Goal: Information Seeking & Learning: Learn about a topic

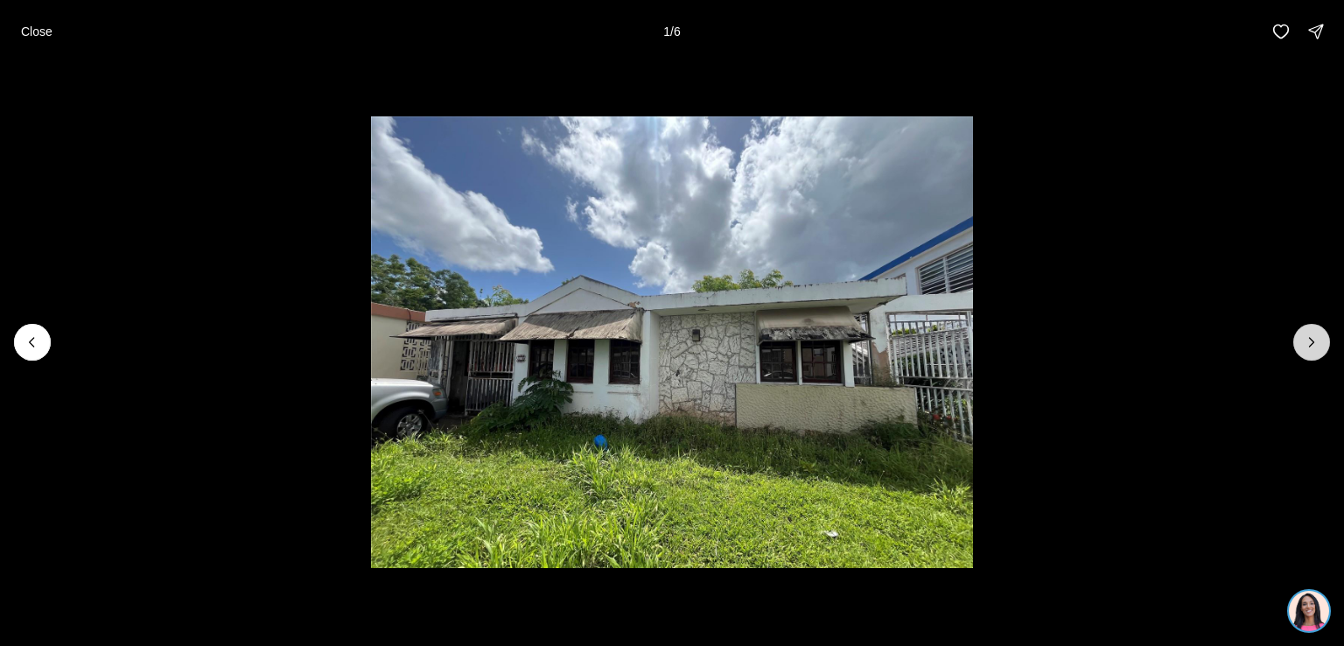
click at [1312, 333] on icon "Next slide" at bounding box center [1312, 342] width 18 height 18
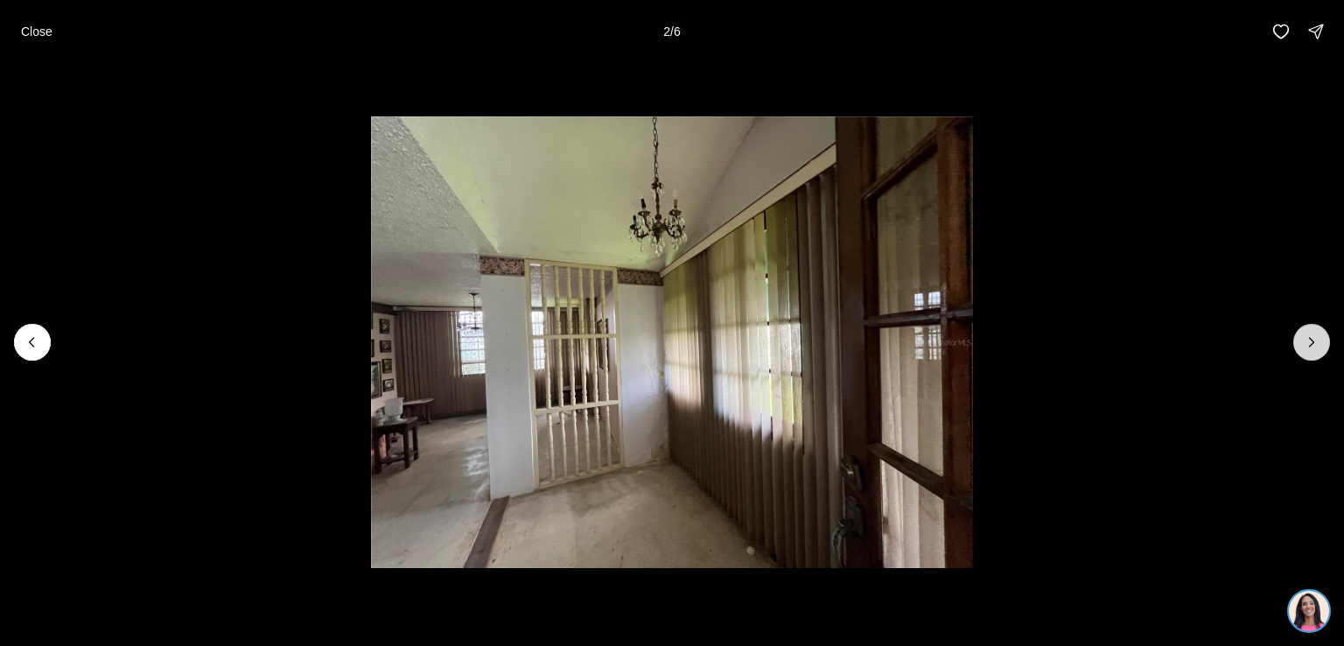
click at [1312, 333] on icon "Next slide" at bounding box center [1312, 342] width 18 height 18
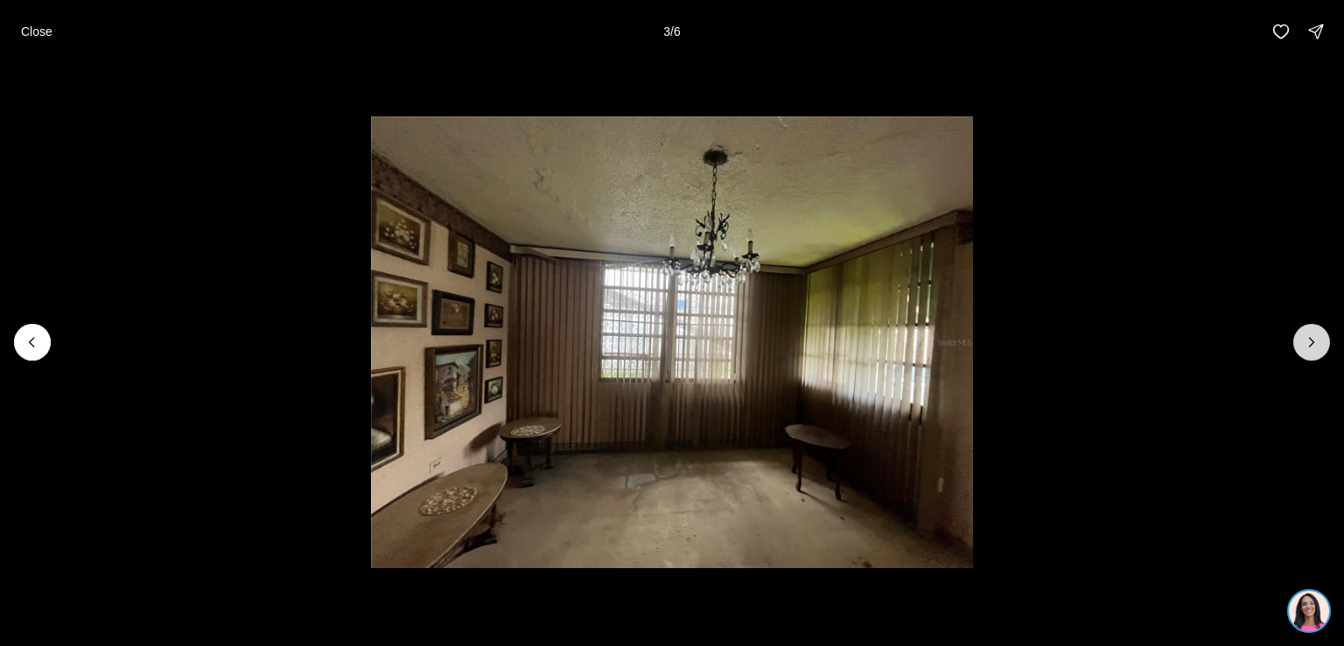
click at [1312, 333] on icon "Next slide" at bounding box center [1312, 342] width 18 height 18
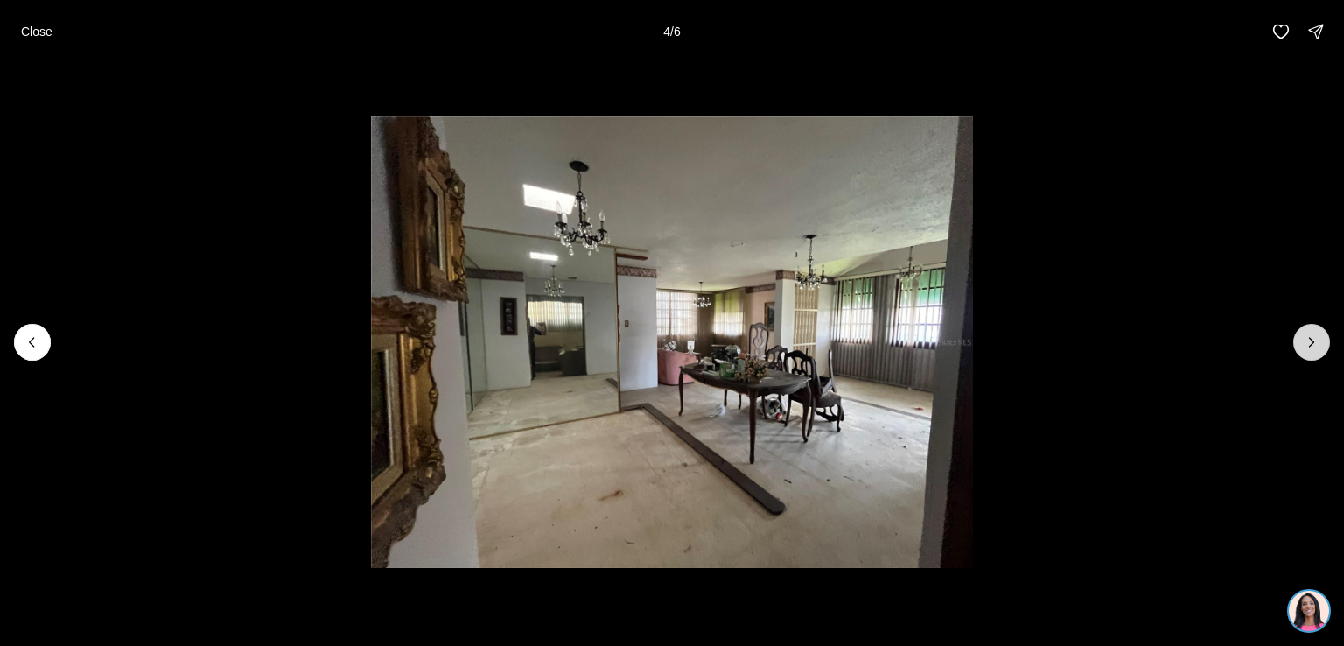
click at [1312, 333] on icon "Next slide" at bounding box center [1312, 342] width 18 height 18
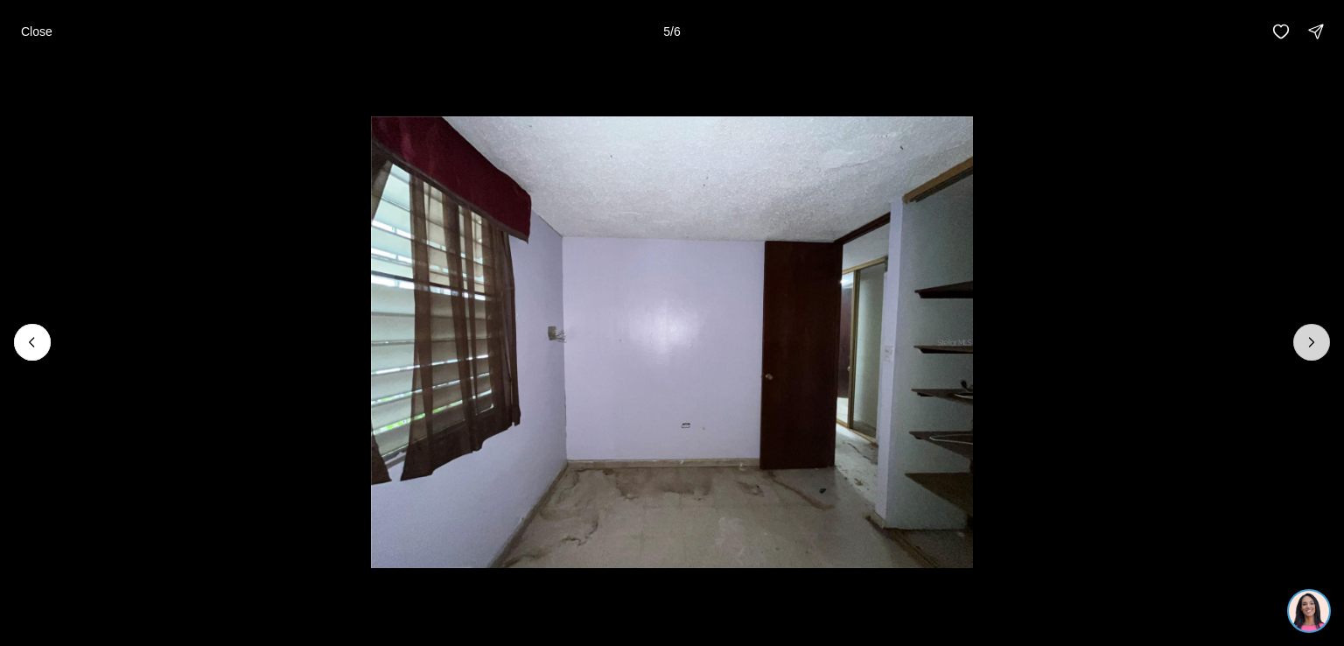
click at [1312, 333] on icon "Next slide" at bounding box center [1312, 342] width 18 height 18
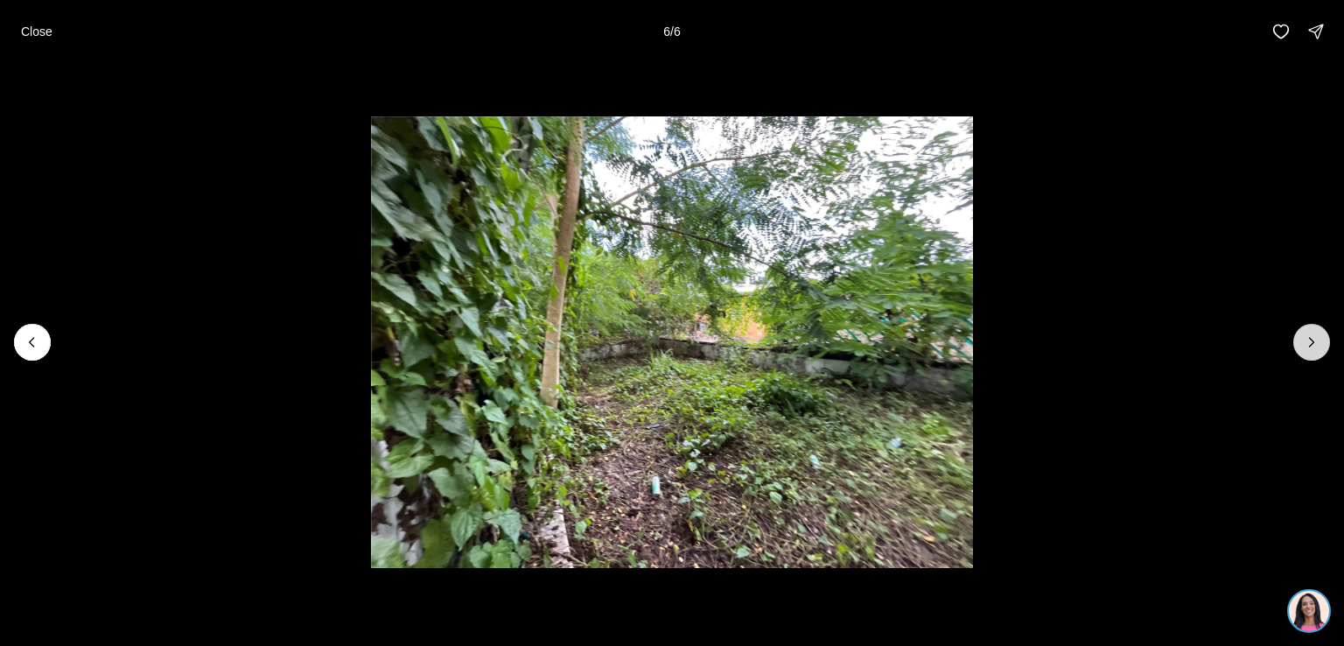
click at [1312, 333] on div at bounding box center [1311, 342] width 37 height 37
click at [1308, 341] on div at bounding box center [1311, 342] width 37 height 37
click at [33, 26] on p "Close" at bounding box center [37, 32] width 32 height 14
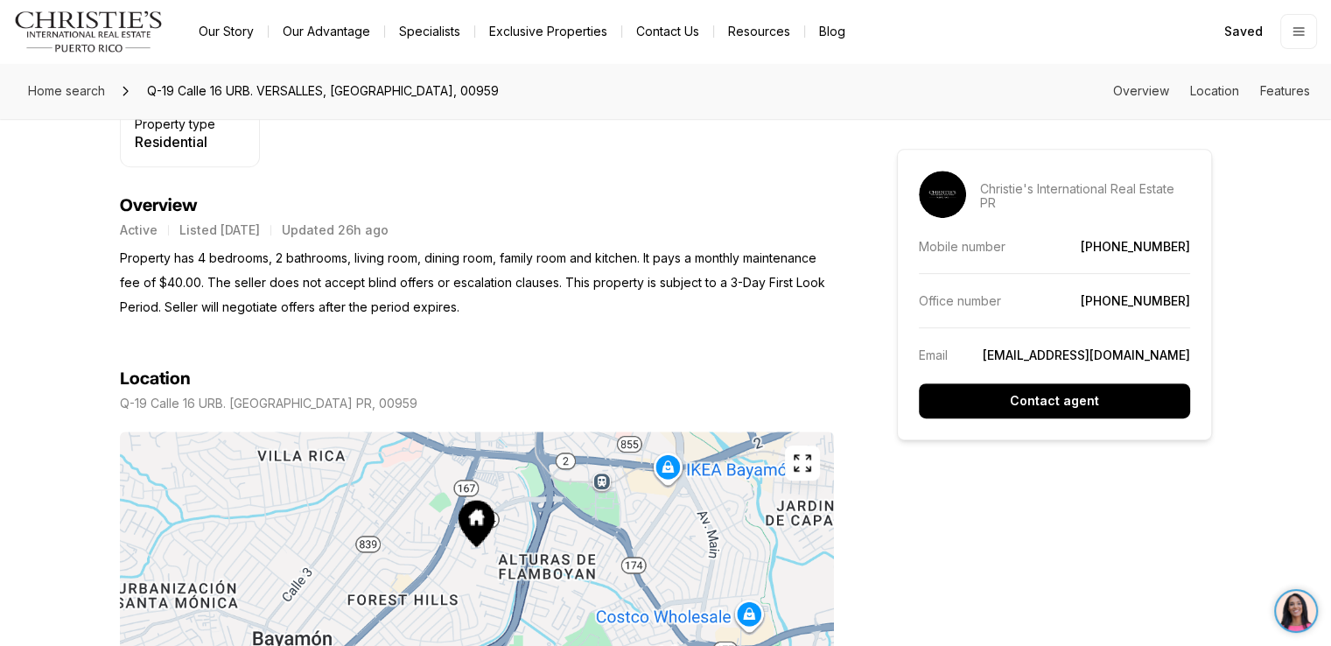
scroll to position [687, 0]
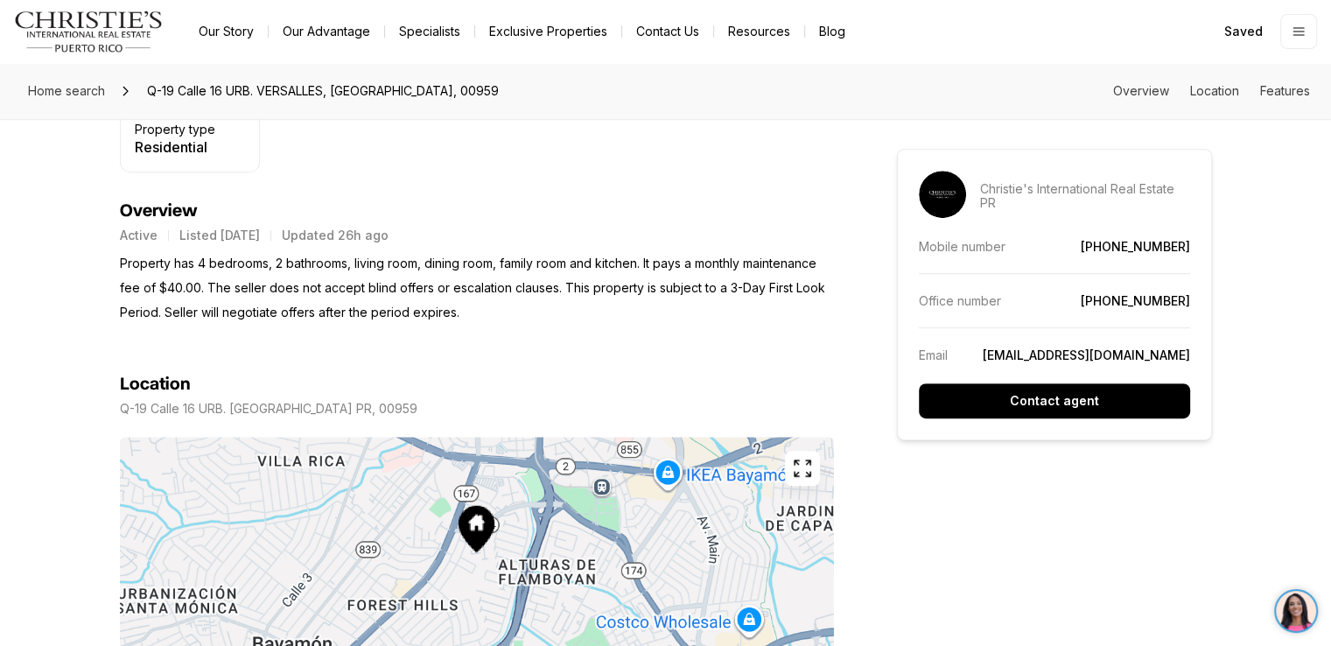
click at [428, 402] on div "Q-19 Calle 16 URB. [GEOGRAPHIC_DATA] PR, 00959" at bounding box center [477, 409] width 714 height 14
drag, startPoint x: 428, startPoint y: 403, endPoint x: 118, endPoint y: 412, distance: 309.9
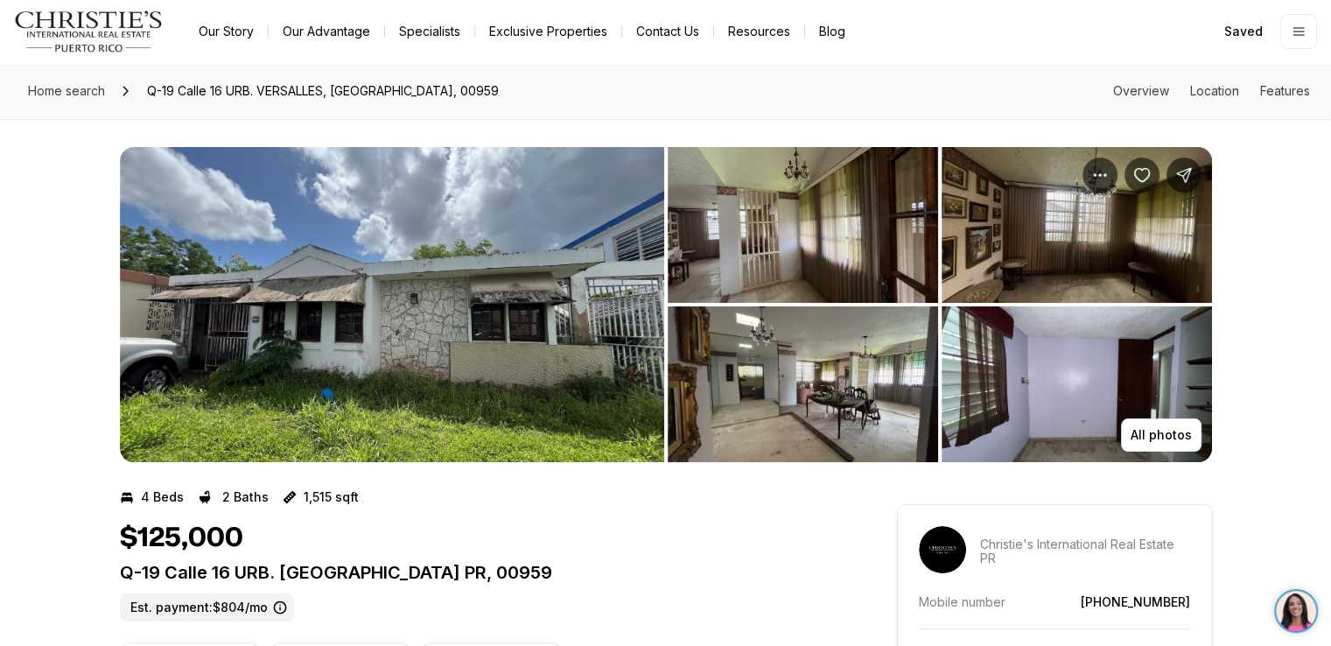
click at [500, 283] on img "View image gallery" at bounding box center [392, 304] width 544 height 315
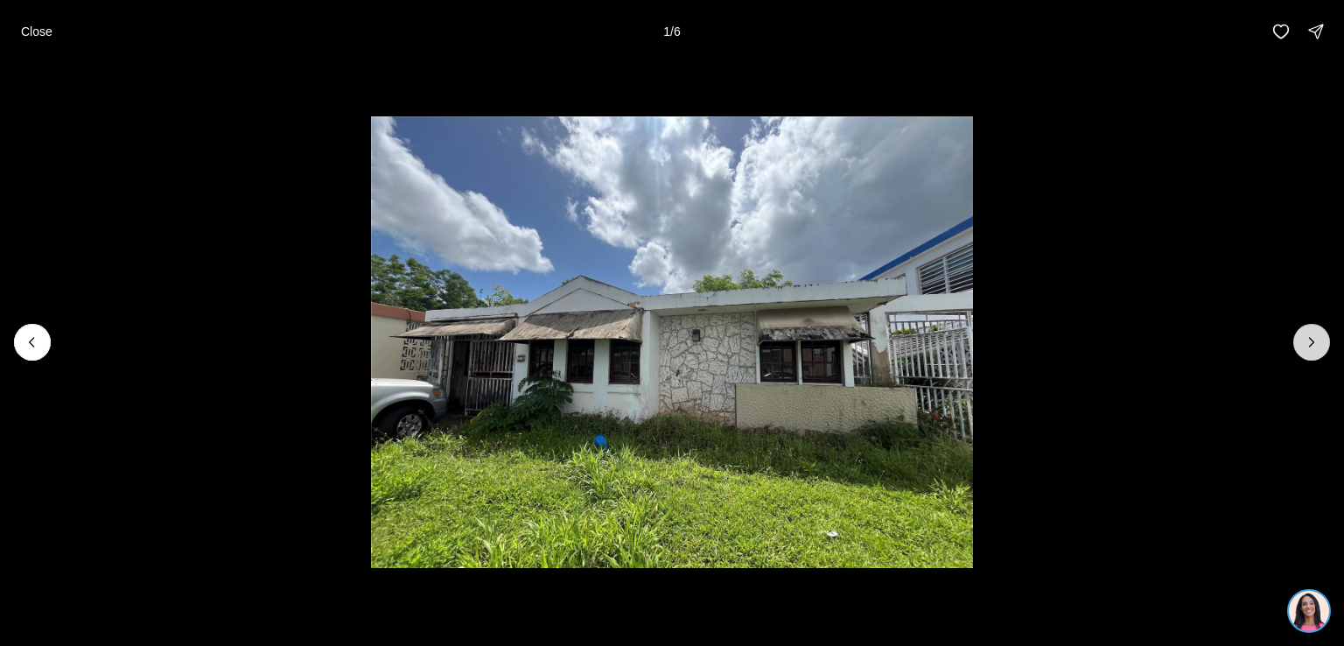
click at [1309, 342] on icon "Next slide" at bounding box center [1312, 342] width 18 height 18
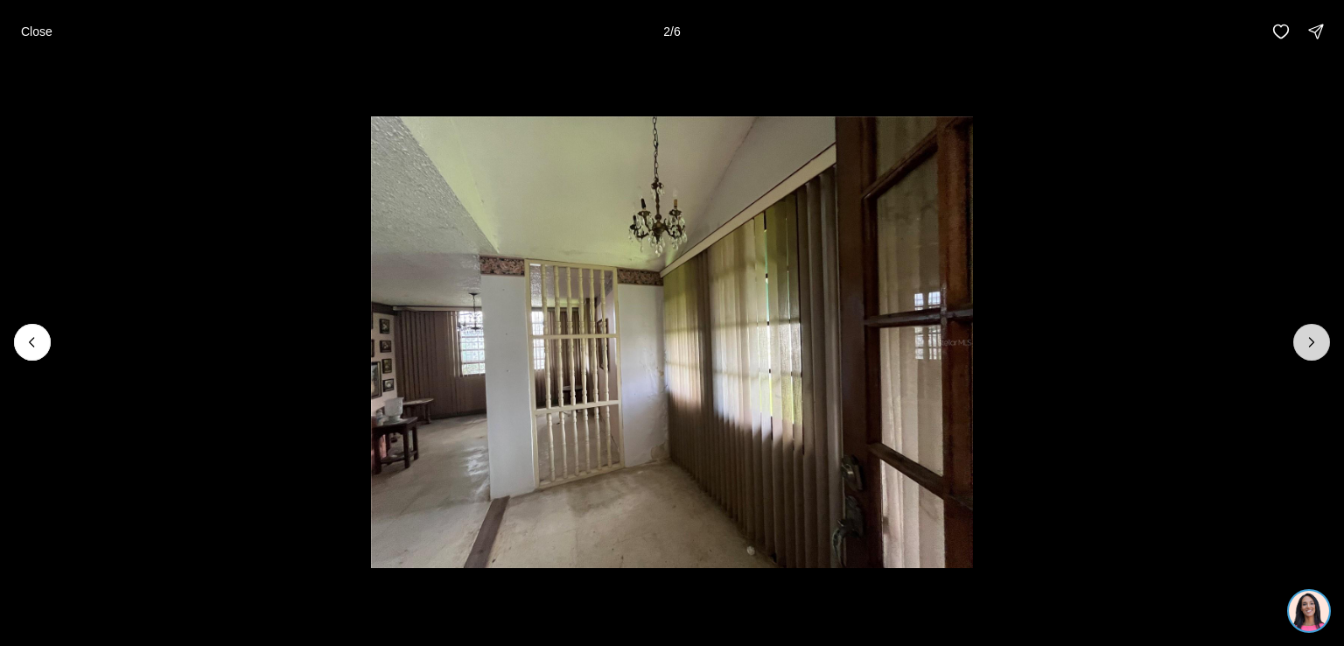
click at [1309, 334] on icon "Next slide" at bounding box center [1312, 342] width 18 height 18
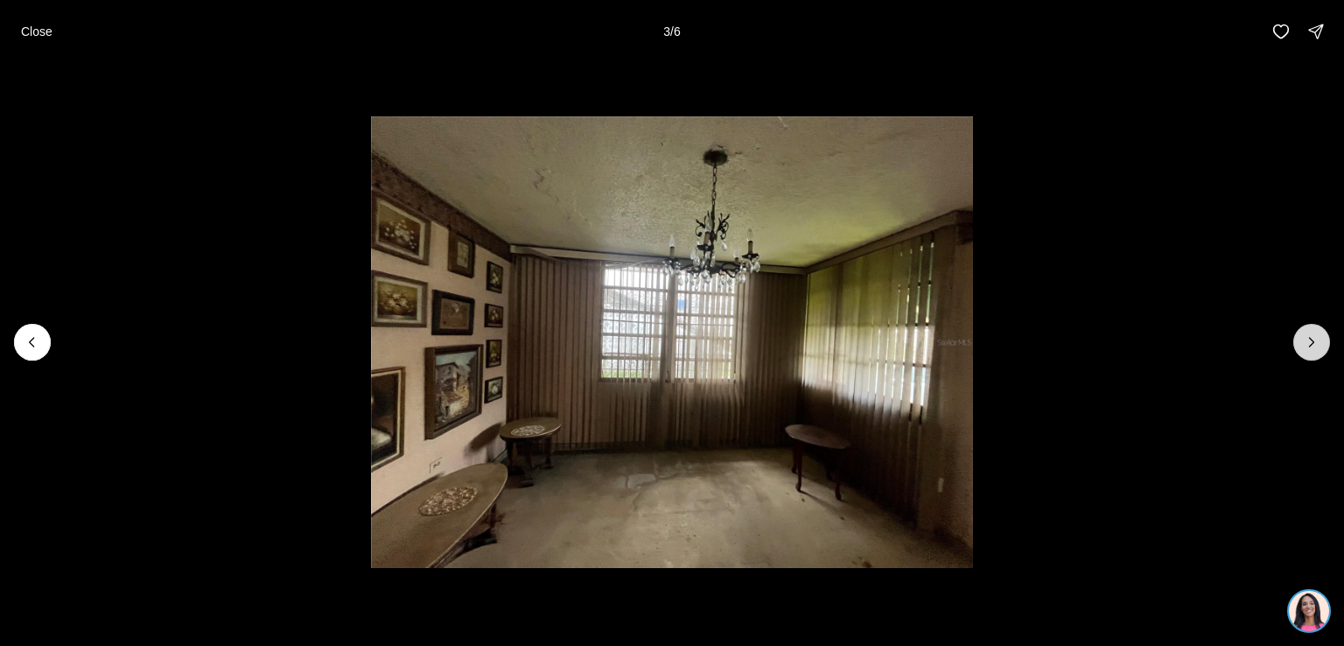
click at [1309, 333] on icon "Next slide" at bounding box center [1312, 342] width 18 height 18
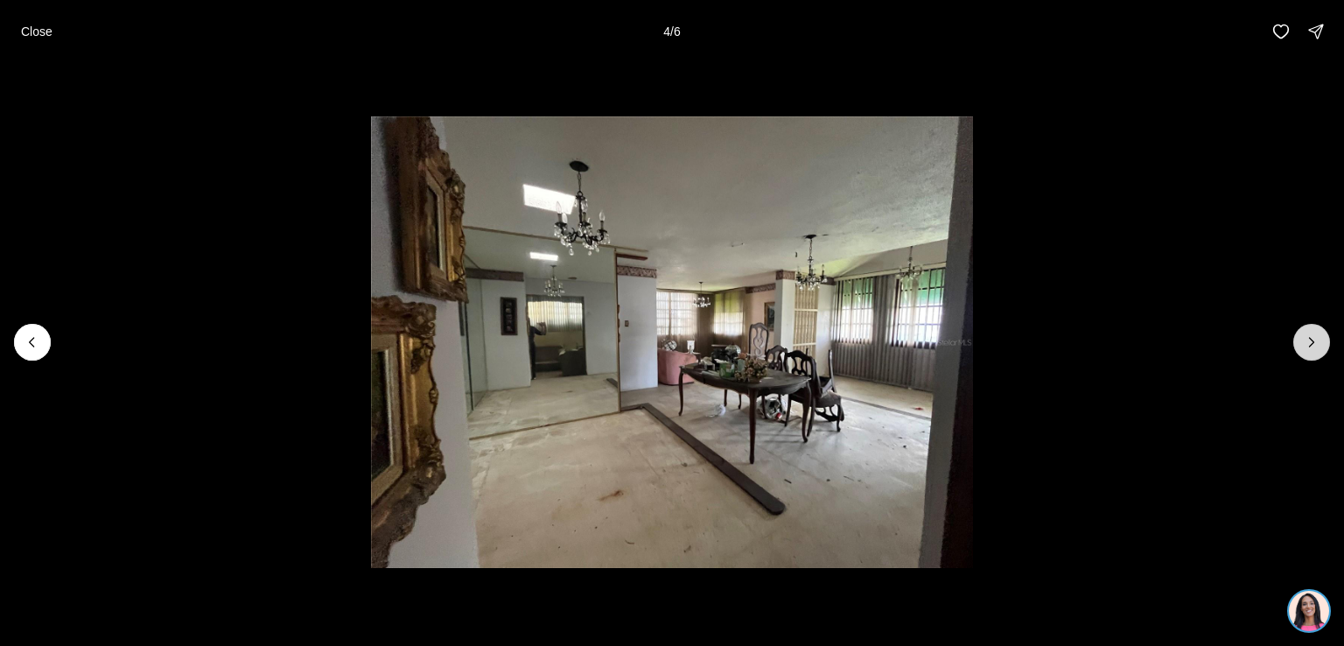
click at [1309, 333] on icon "Next slide" at bounding box center [1312, 342] width 18 height 18
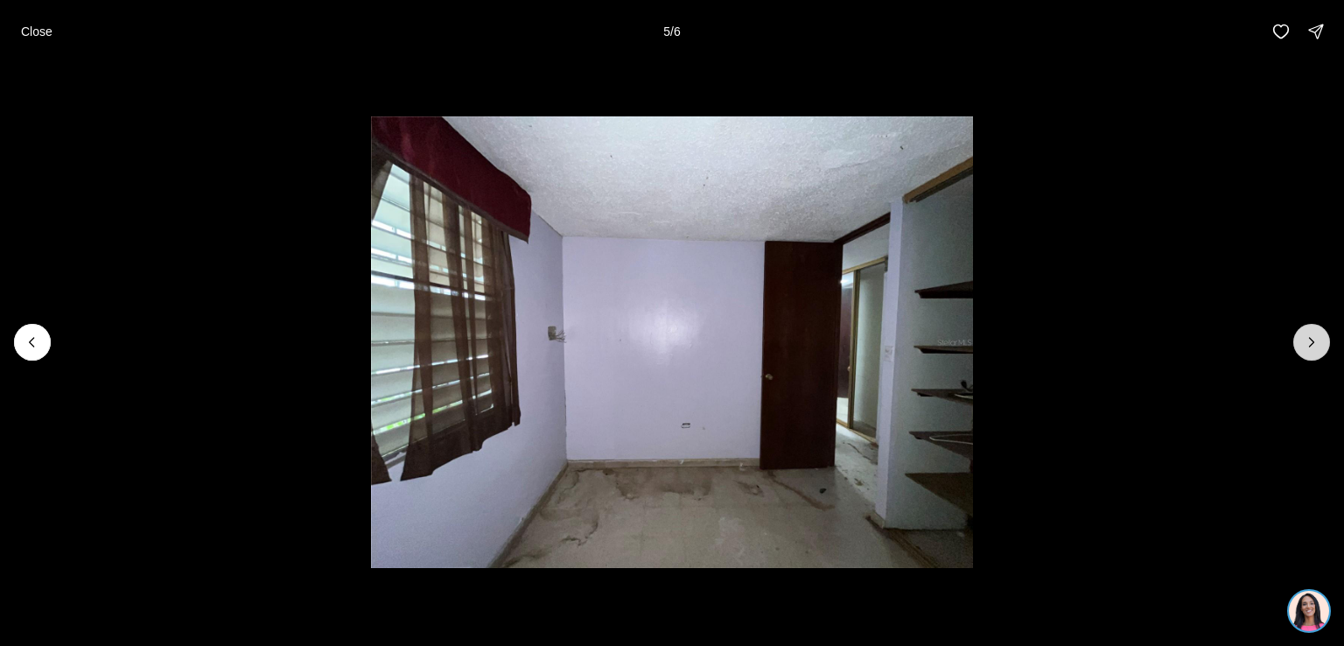
click at [1309, 333] on icon "Next slide" at bounding box center [1312, 342] width 18 height 18
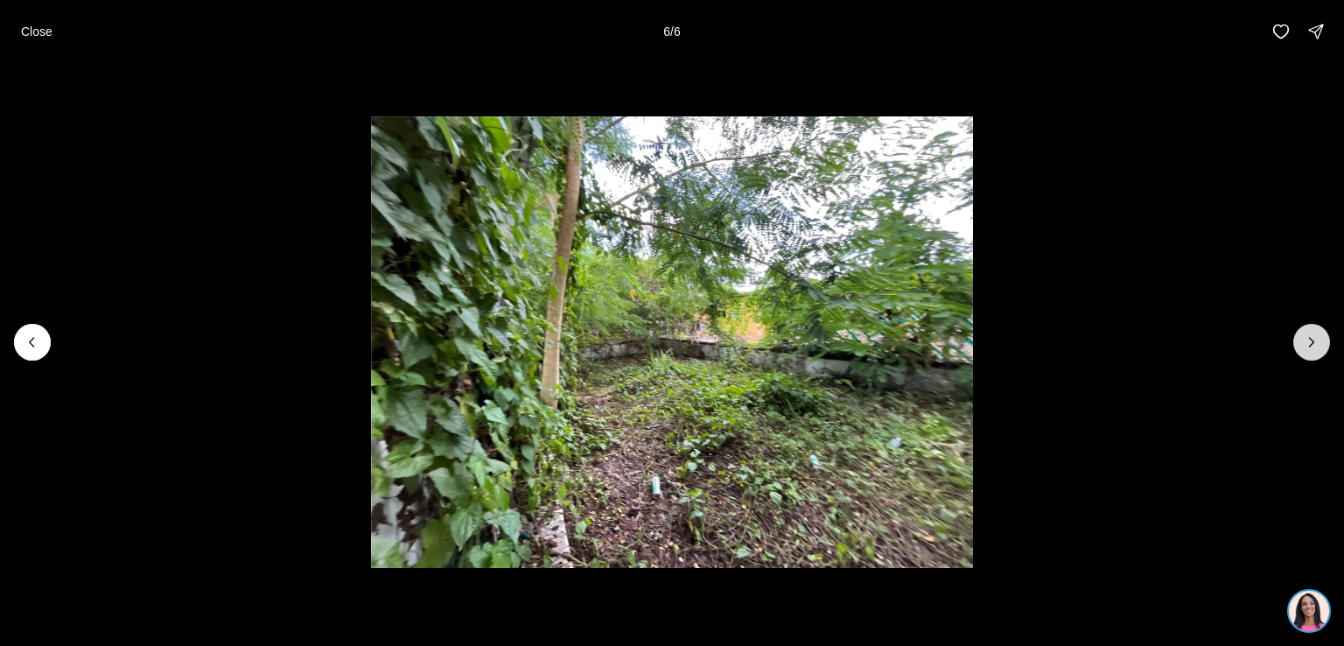
click at [1309, 333] on div at bounding box center [1311, 342] width 37 height 37
click at [39, 340] on icon "Previous slide" at bounding box center [33, 342] width 18 height 18
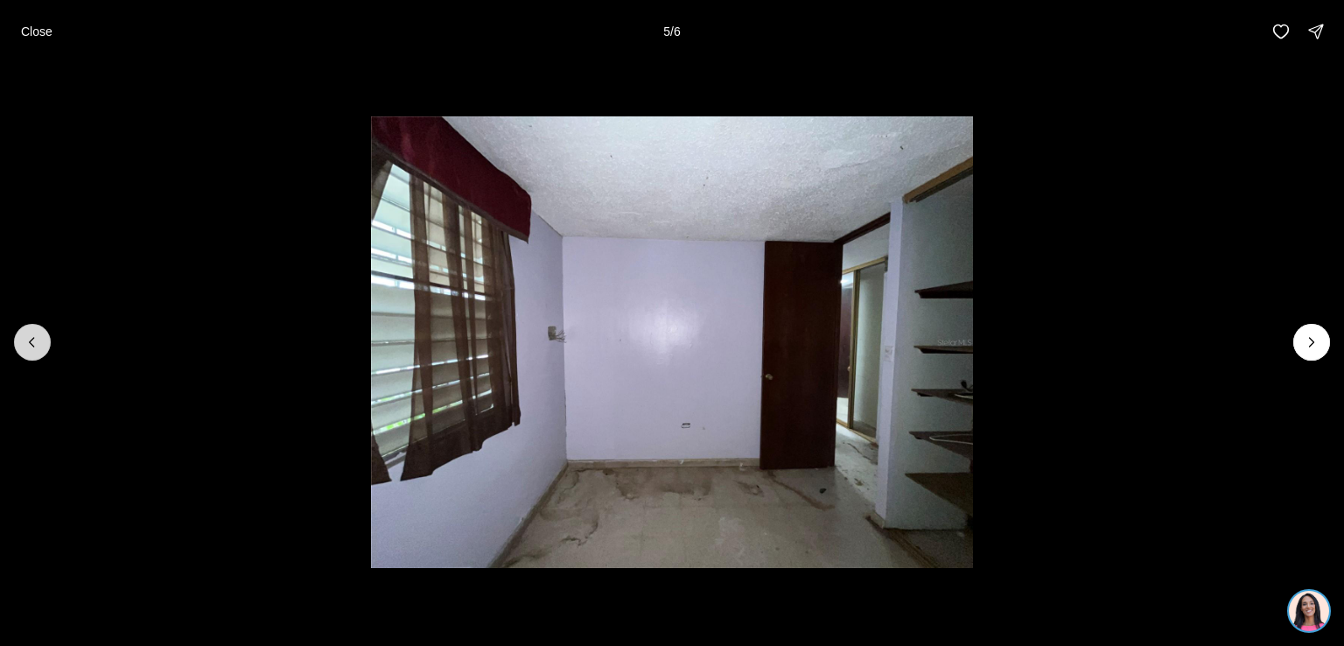
click at [25, 329] on button "Previous slide" at bounding box center [32, 342] width 37 height 37
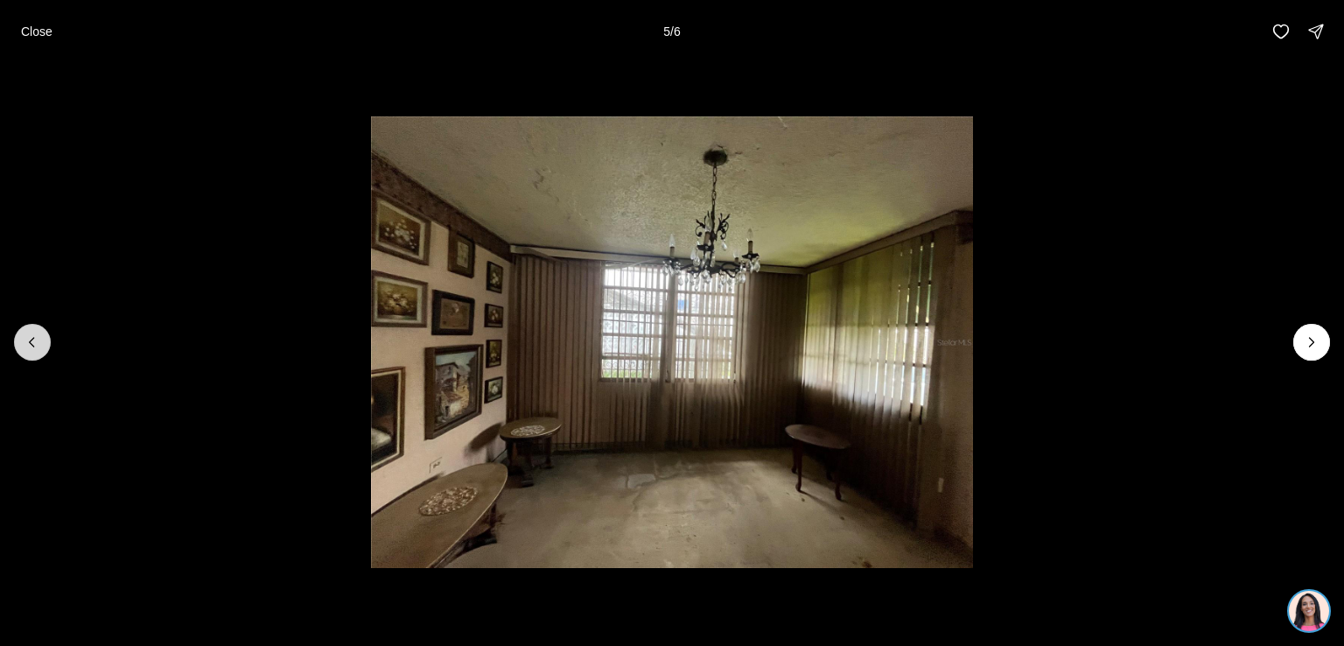
click at [25, 329] on button "Previous slide" at bounding box center [32, 342] width 37 height 37
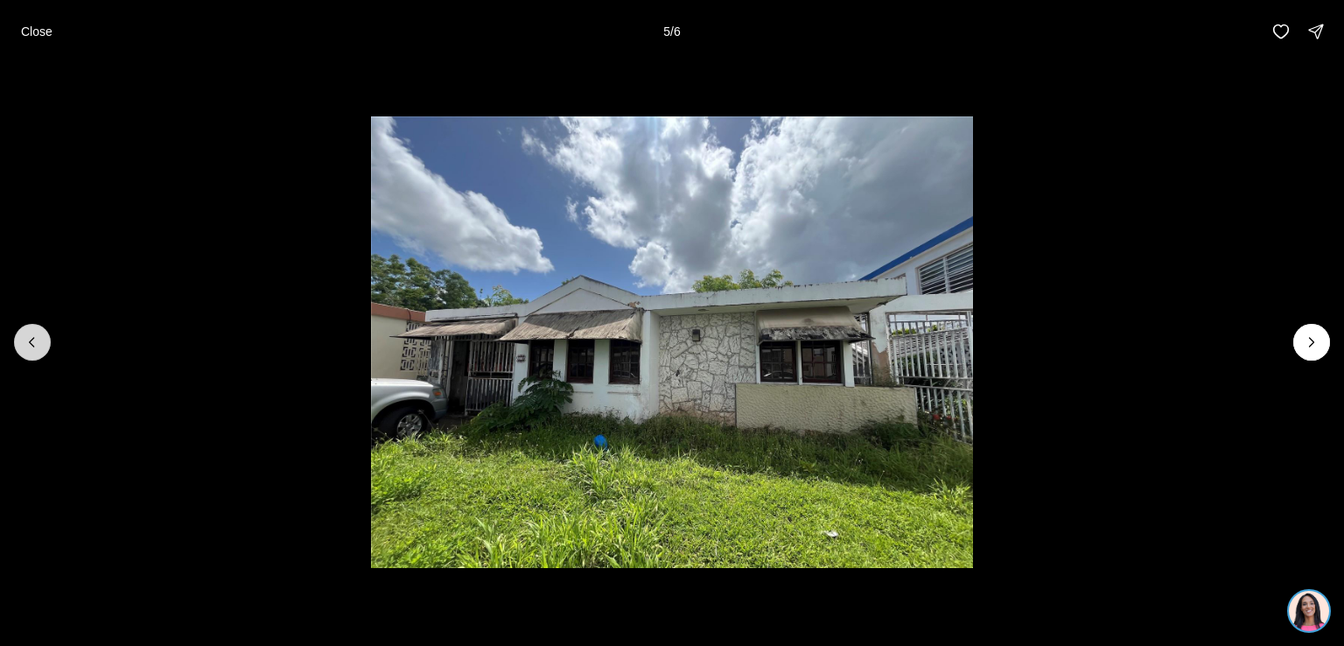
click at [25, 329] on button "Previous slide" at bounding box center [32, 342] width 37 height 37
click at [1306, 340] on icon "Next slide" at bounding box center [1312, 342] width 18 height 18
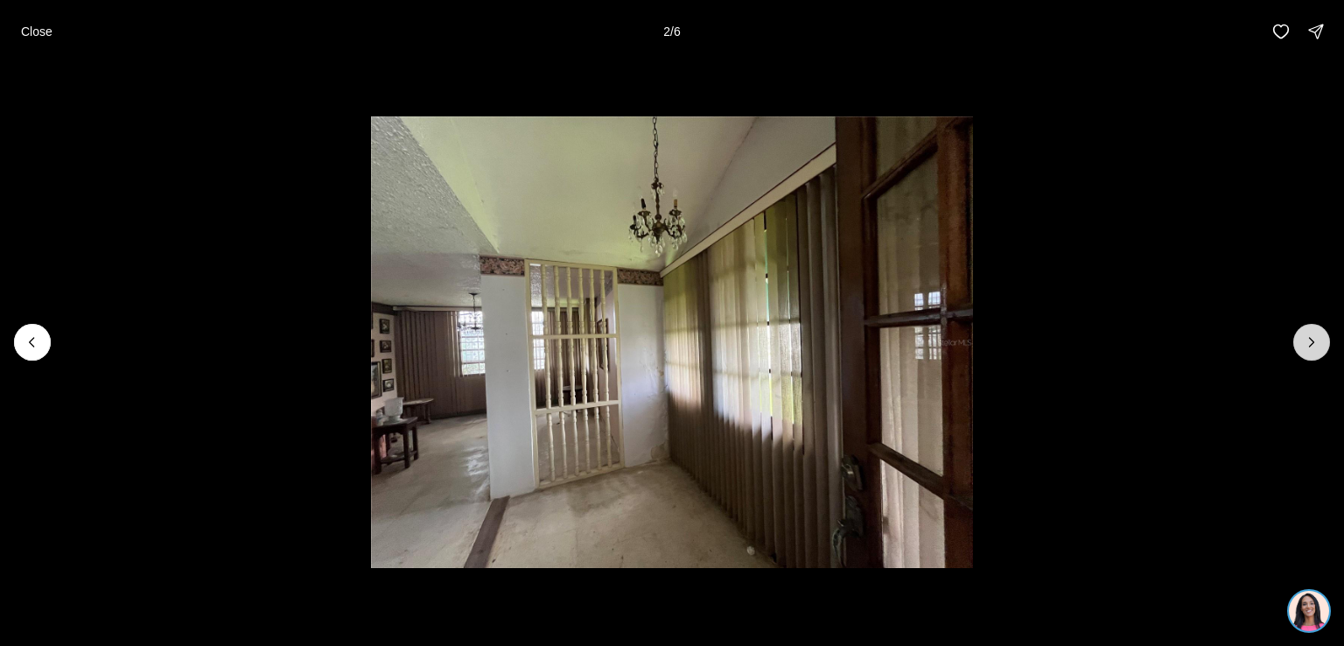
click at [1306, 340] on icon "Next slide" at bounding box center [1312, 342] width 18 height 18
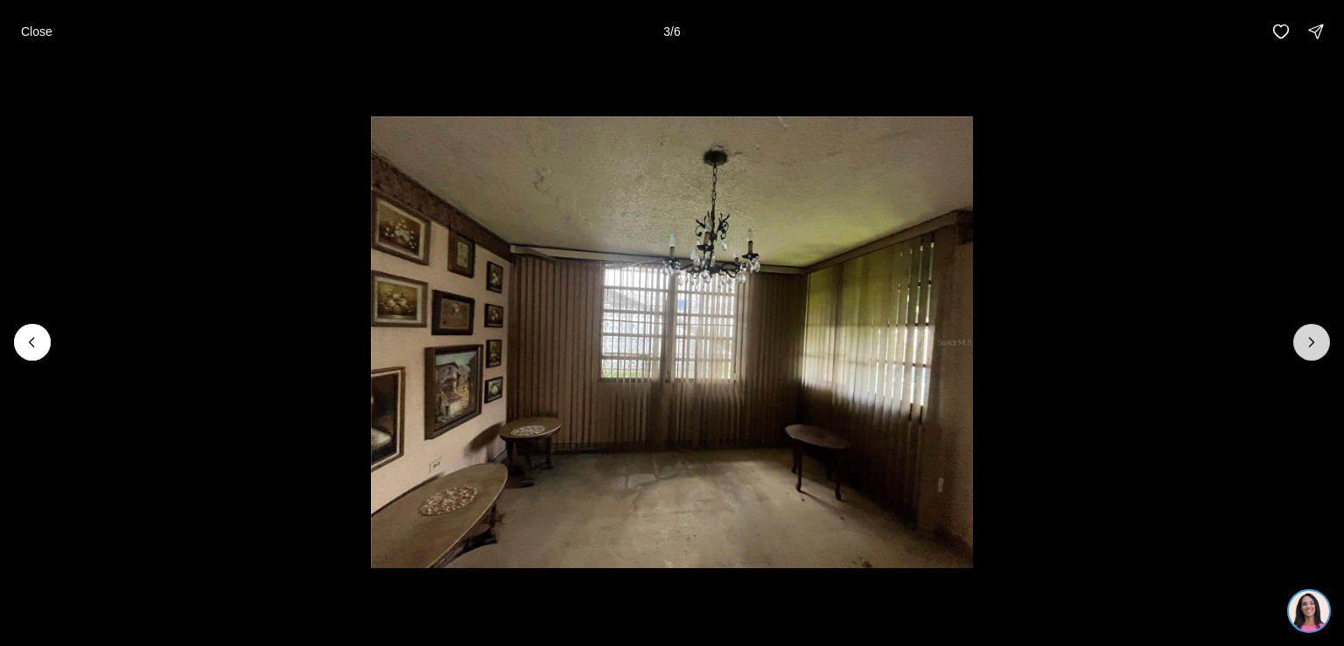
click at [1306, 340] on icon "Next slide" at bounding box center [1312, 342] width 18 height 18
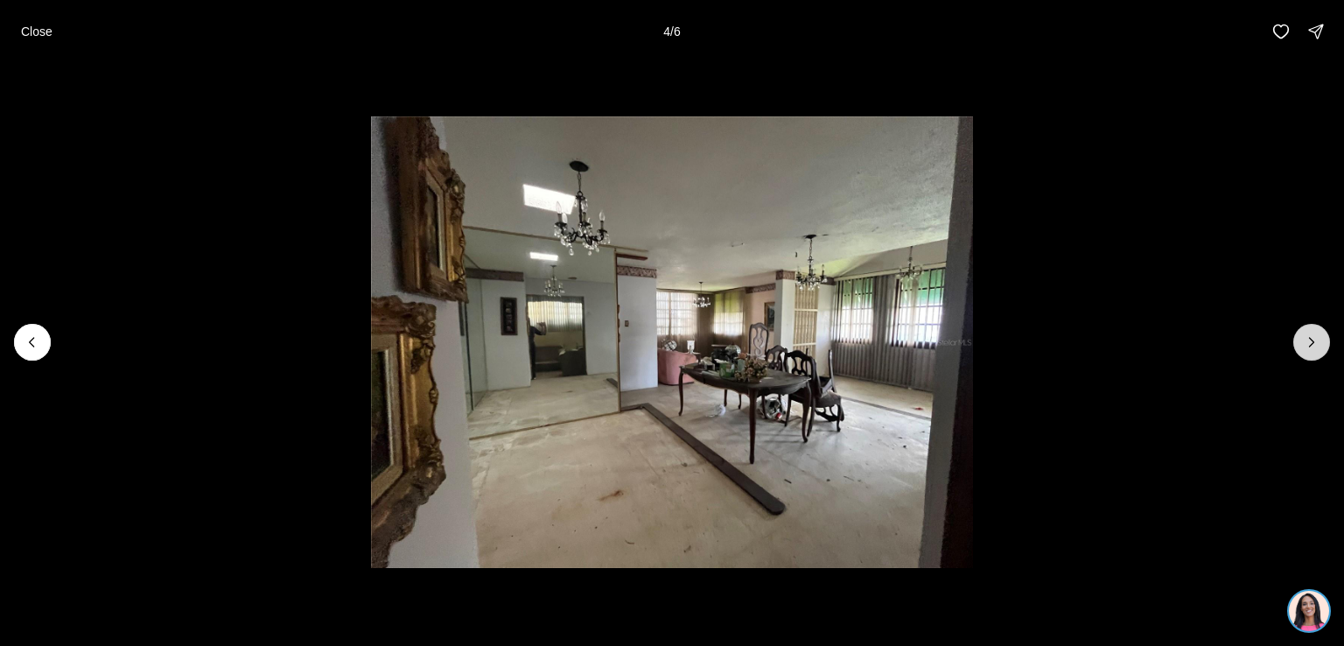
click at [1306, 340] on icon "Next slide" at bounding box center [1312, 342] width 18 height 18
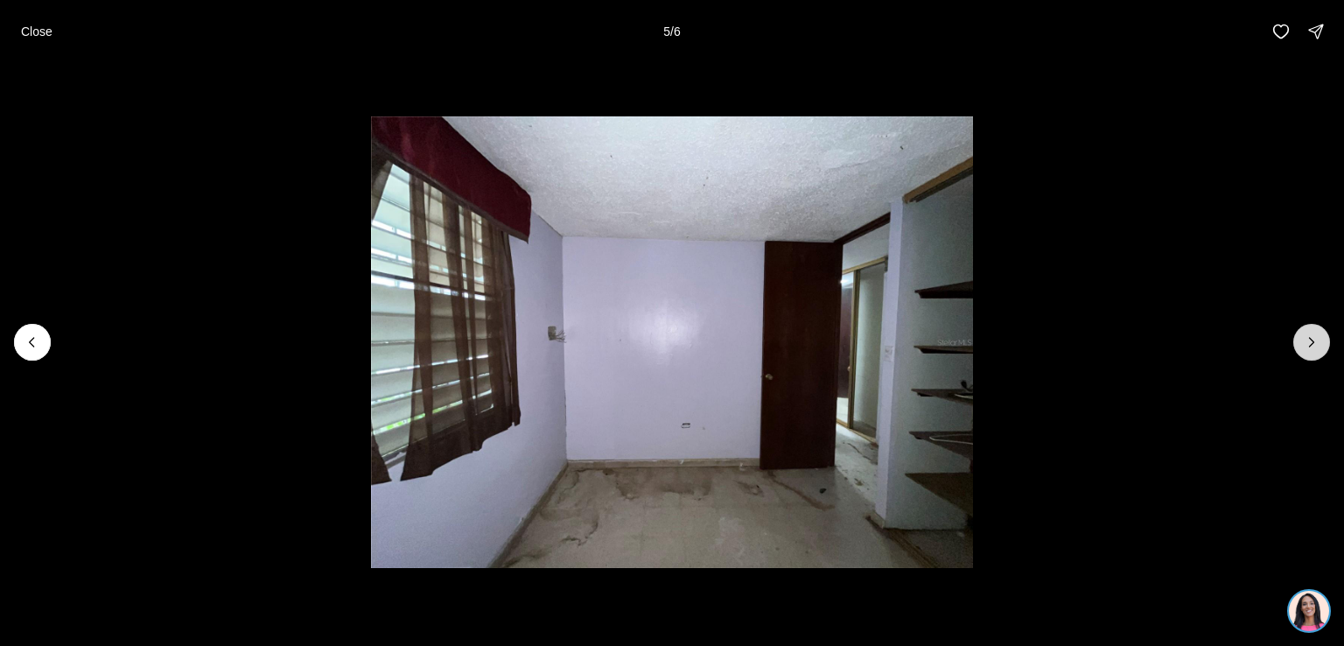
click at [1306, 340] on icon "Next slide" at bounding box center [1312, 342] width 18 height 18
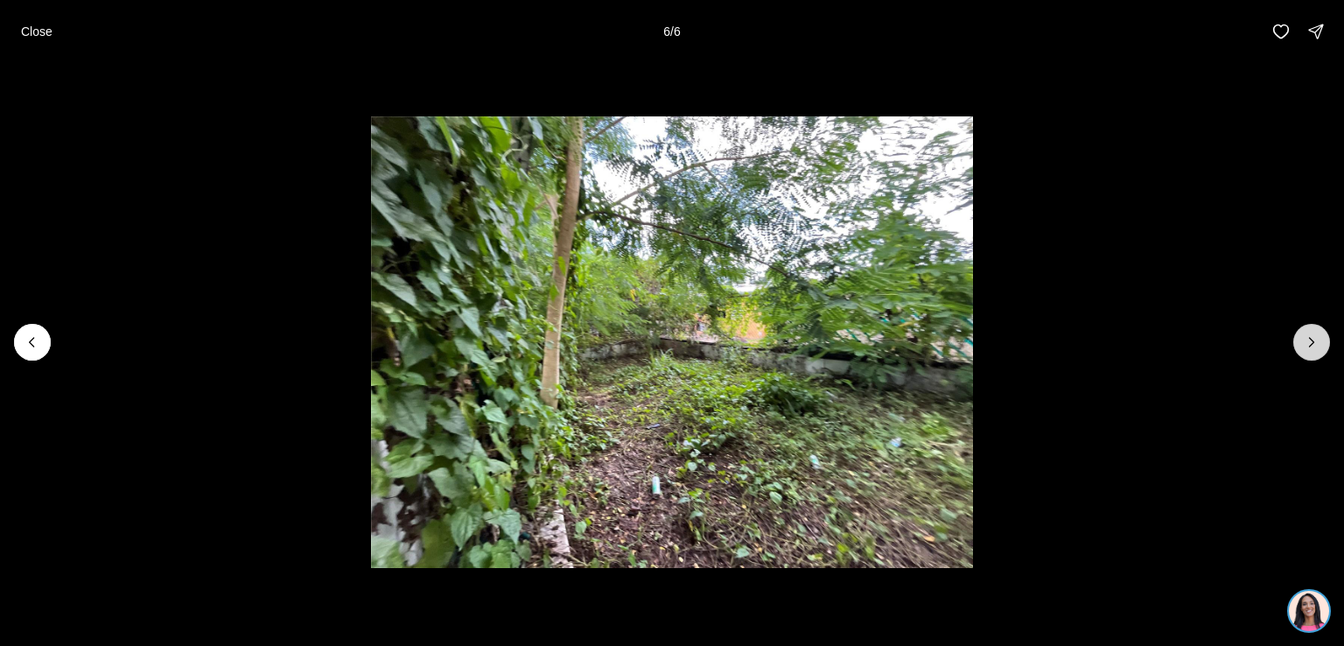
click at [1306, 340] on div at bounding box center [1311, 342] width 37 height 37
click at [22, 344] on button "Previous slide" at bounding box center [32, 342] width 37 height 37
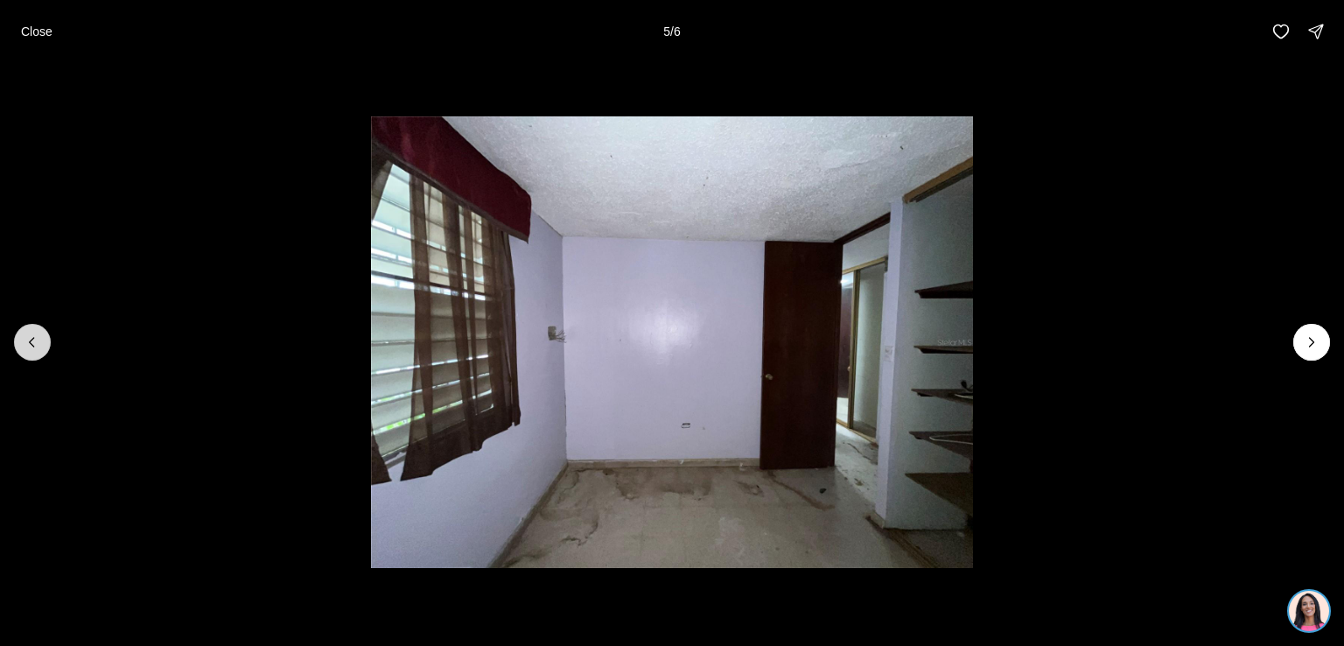
click at [22, 344] on button "Previous slide" at bounding box center [32, 342] width 37 height 37
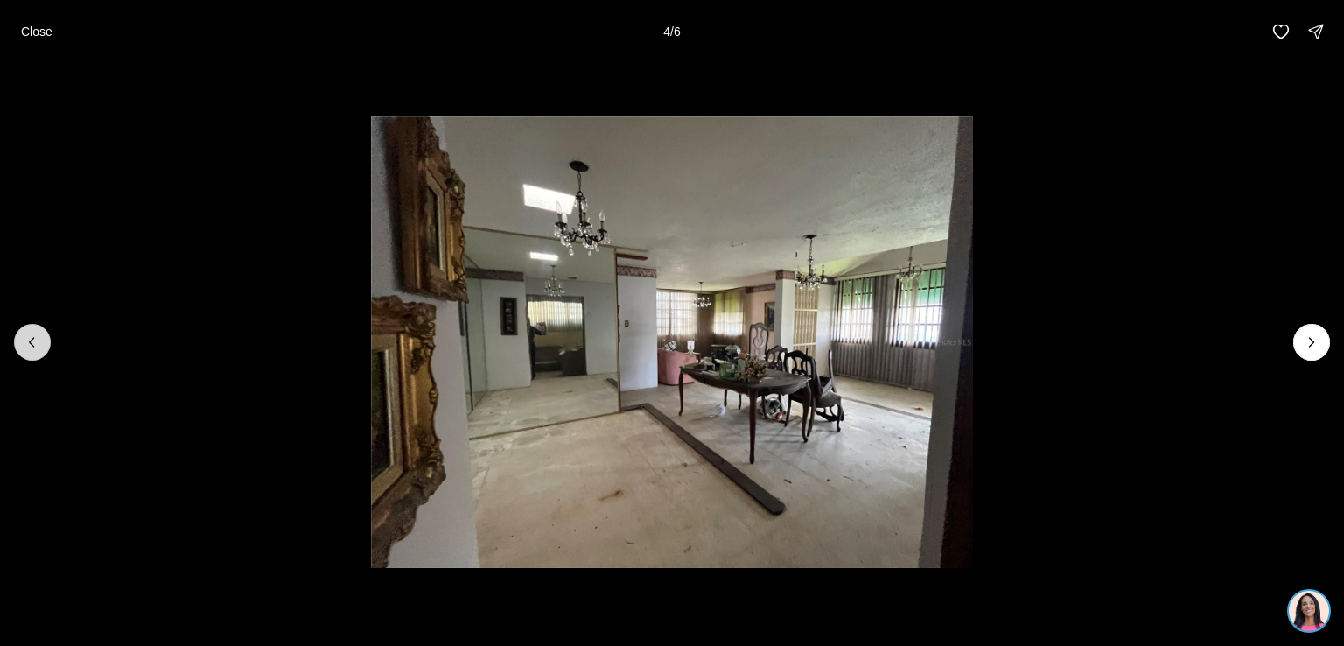
click at [22, 344] on button "Previous slide" at bounding box center [32, 342] width 37 height 37
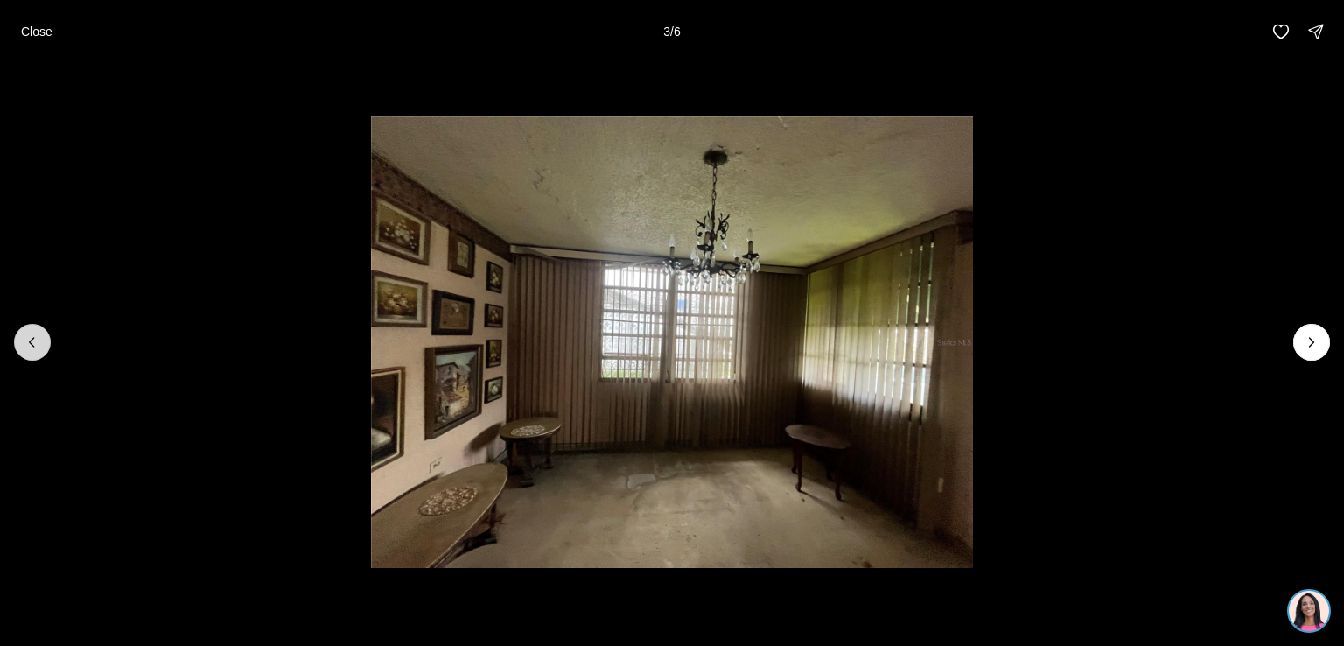
click at [22, 344] on button "Previous slide" at bounding box center [32, 342] width 37 height 37
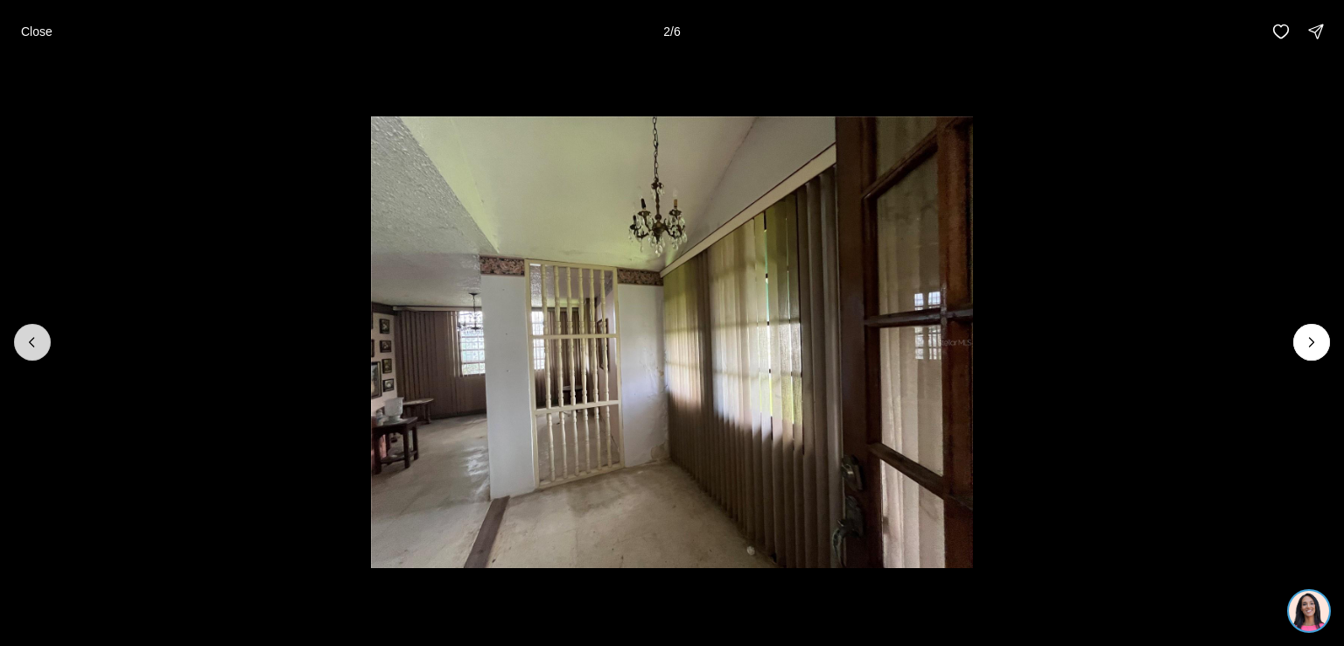
click at [22, 344] on button "Previous slide" at bounding box center [32, 342] width 37 height 37
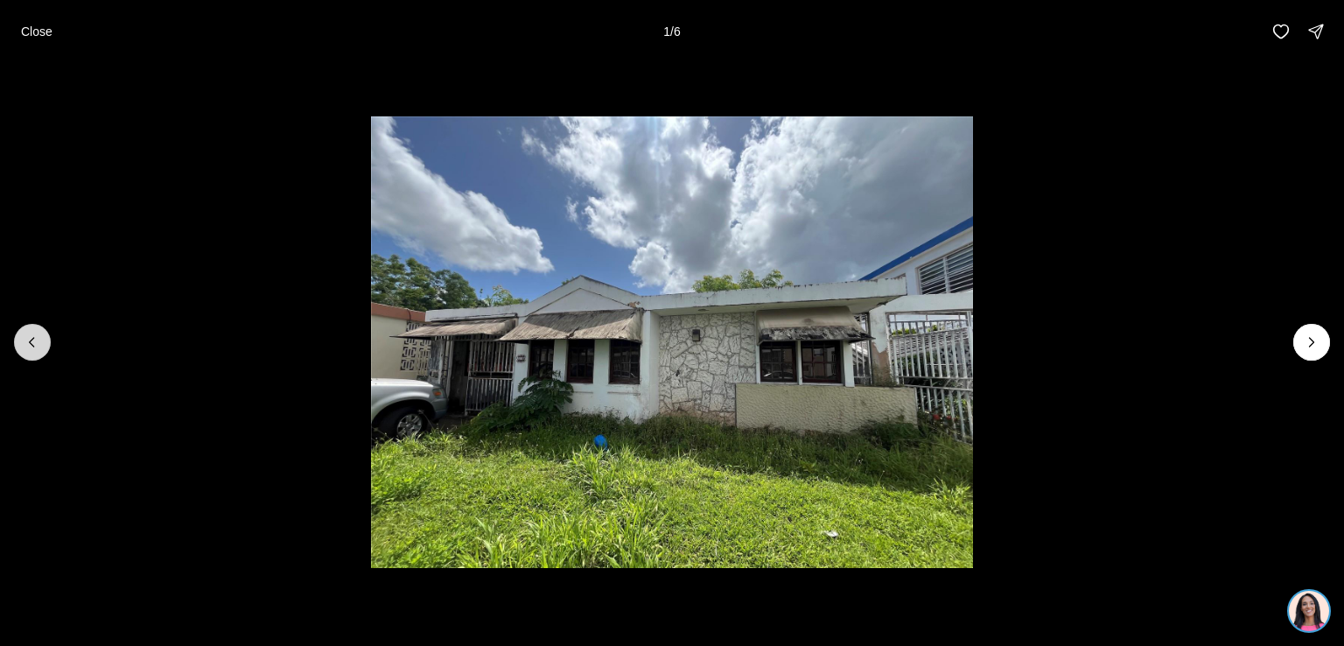
click at [22, 344] on div at bounding box center [32, 342] width 37 height 37
click at [32, 34] on p "Close" at bounding box center [37, 32] width 32 height 14
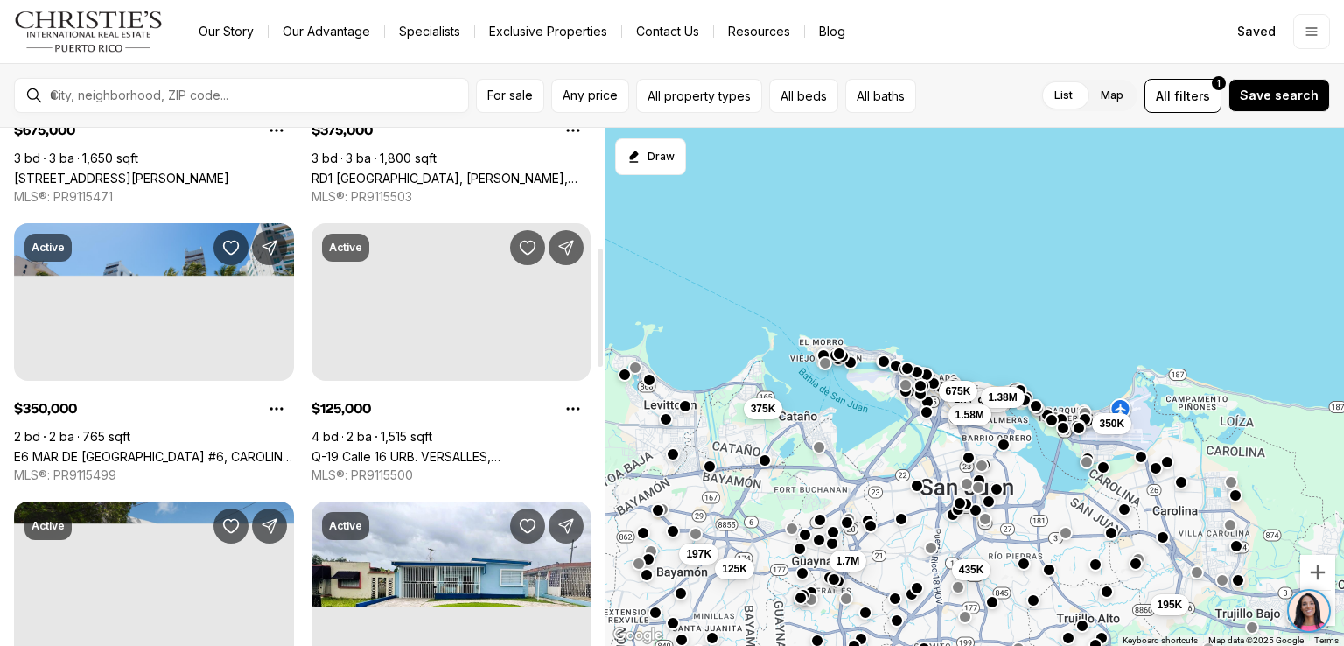
scroll to position [536, 0]
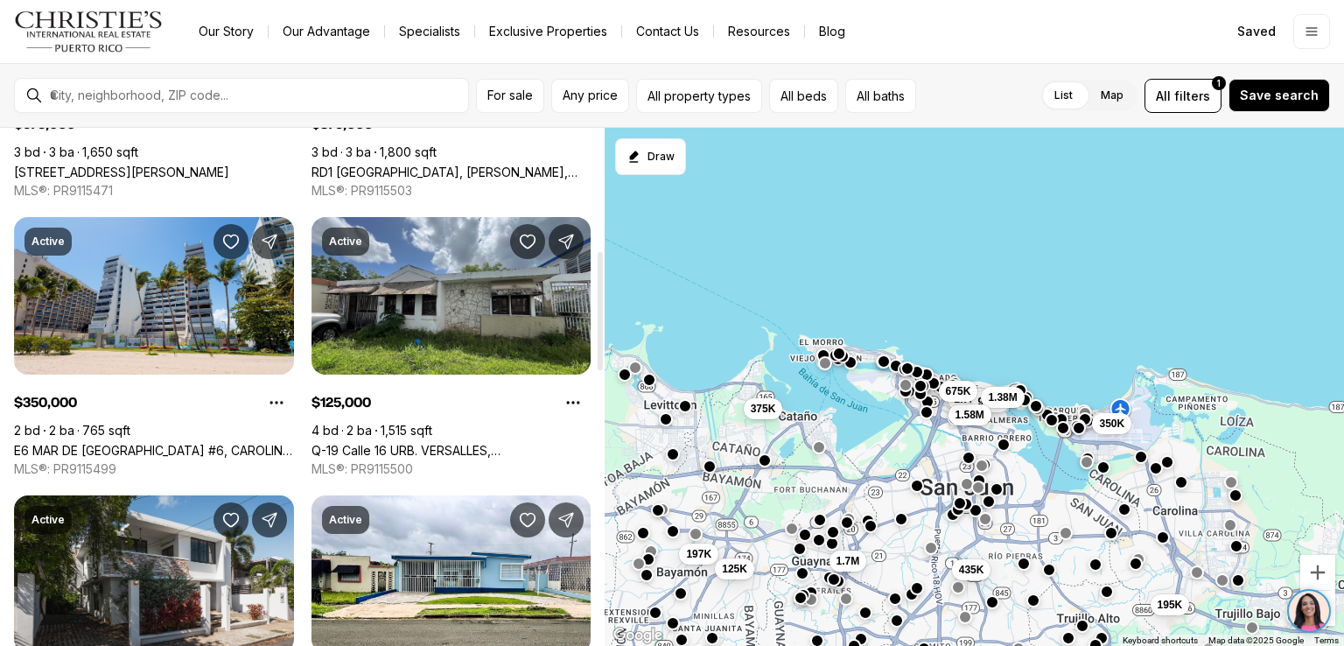
drag, startPoint x: 600, startPoint y: 227, endPoint x: 599, endPoint y: 349, distance: 122.5
click at [599, 349] on div at bounding box center [600, 311] width 5 height 118
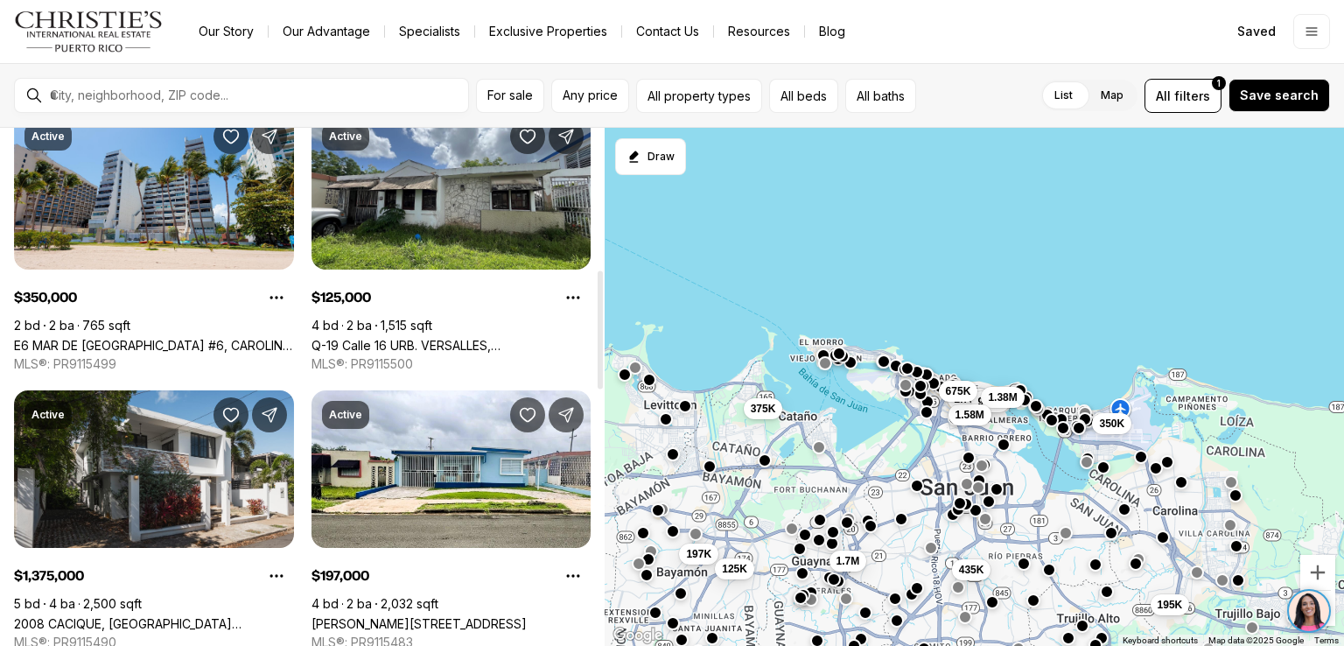
scroll to position [652, 0]
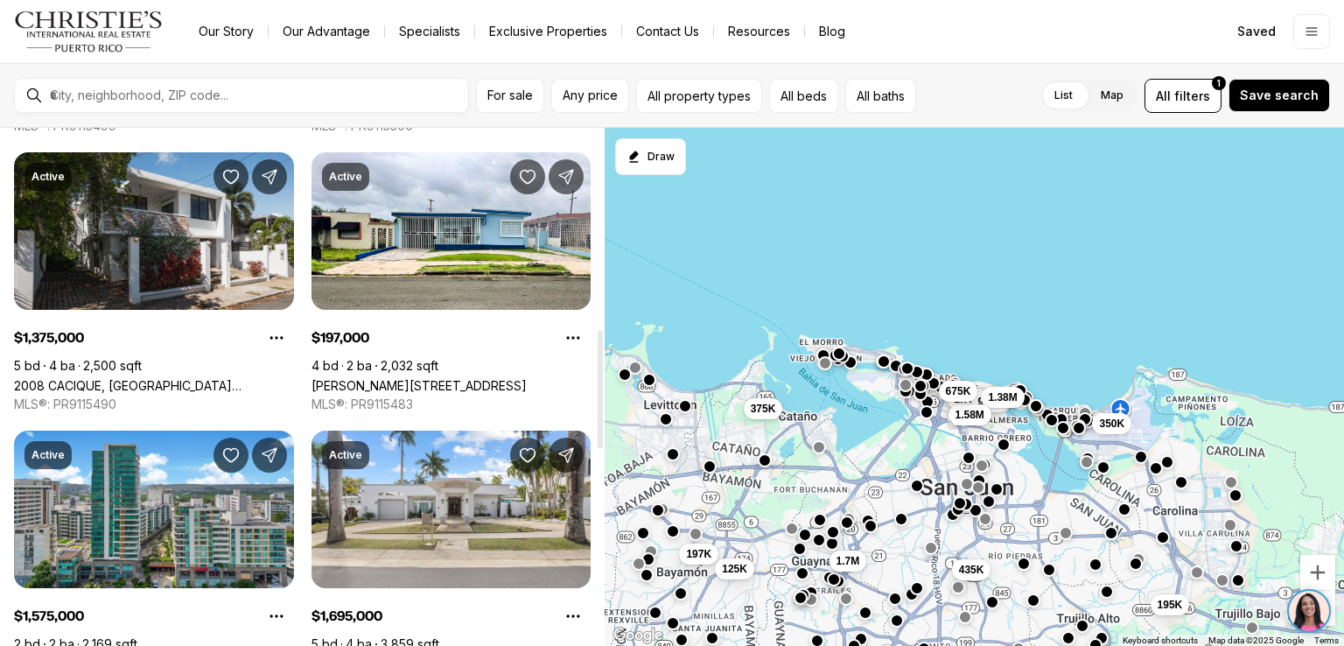
drag, startPoint x: 599, startPoint y: 351, endPoint x: 596, endPoint y: 431, distance: 79.7
click at [598, 431] on div at bounding box center [600, 390] width 5 height 118
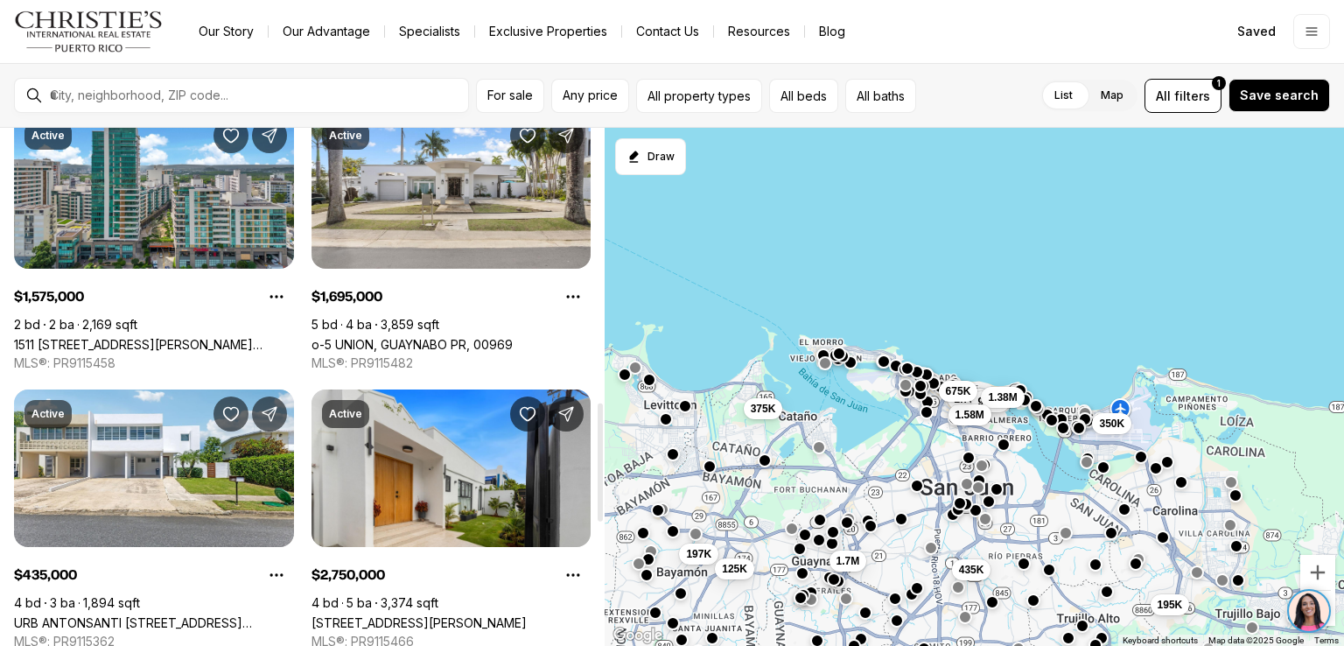
drag, startPoint x: 596, startPoint y: 431, endPoint x: 594, endPoint y: 503, distance: 72.6
click at [598, 503] on div at bounding box center [600, 462] width 5 height 118
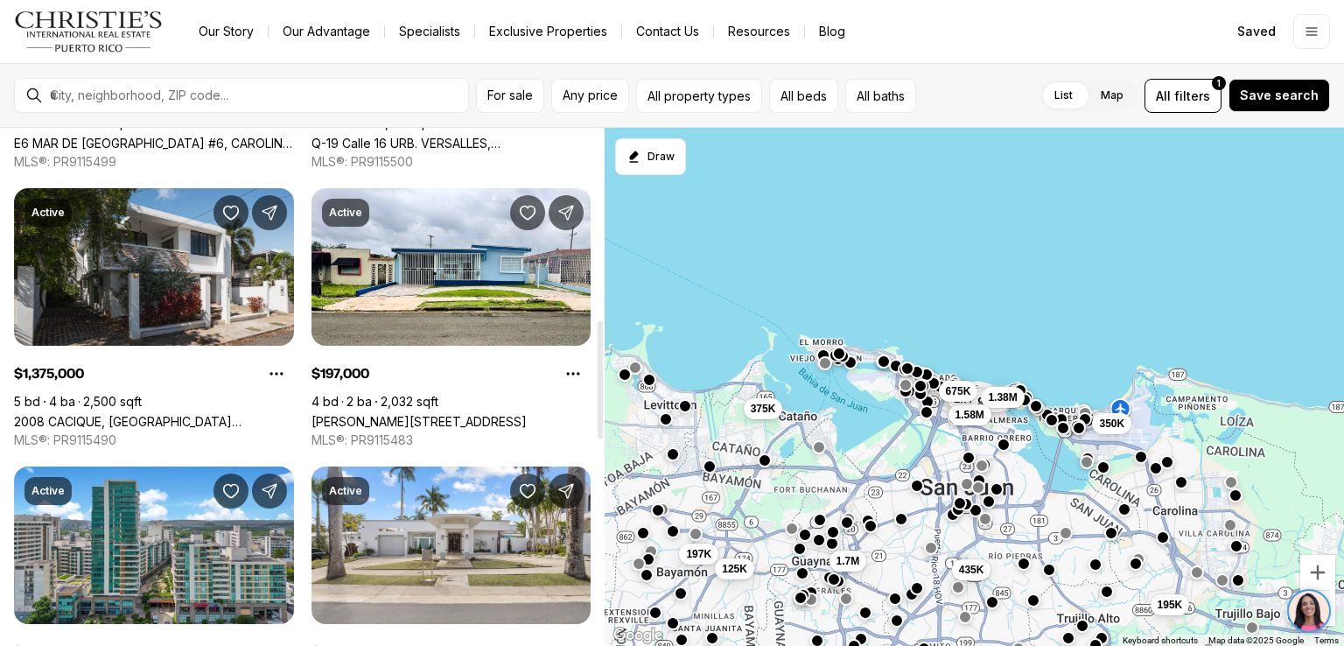
scroll to position [837, 0]
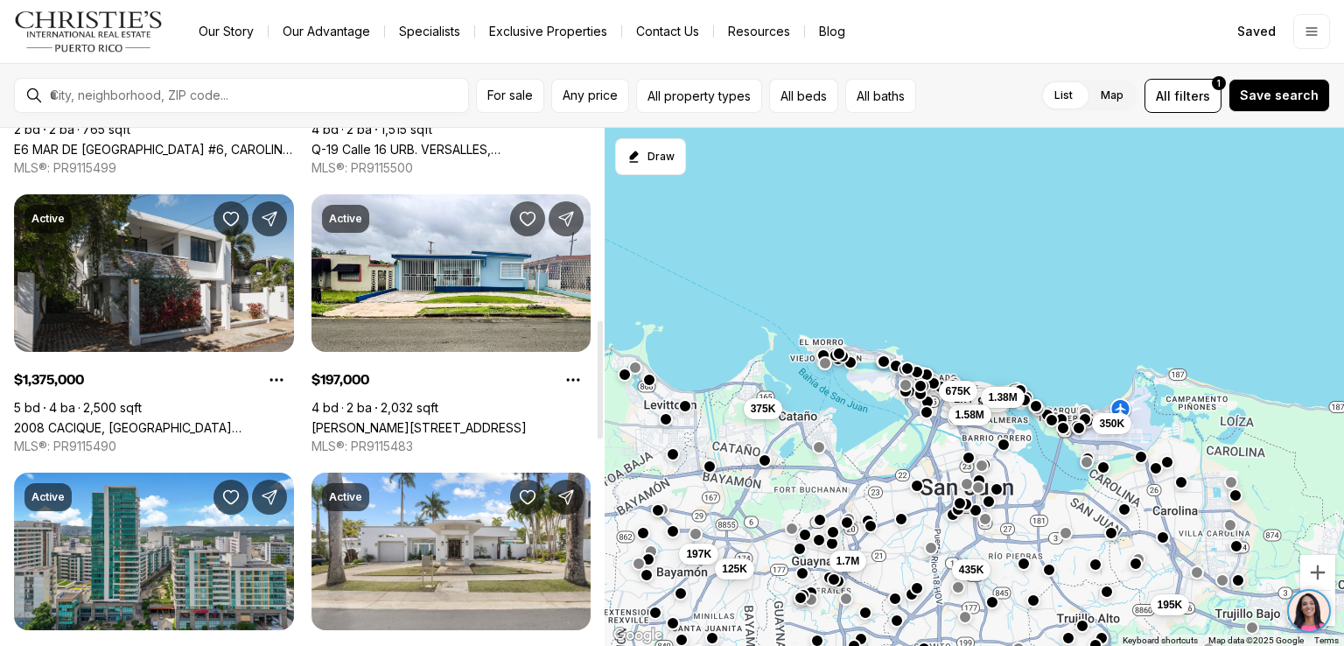
drag, startPoint x: 594, startPoint y: 503, endPoint x: 615, endPoint y: 420, distance: 85.7
click at [603, 420] on div at bounding box center [600, 379] width 5 height 118
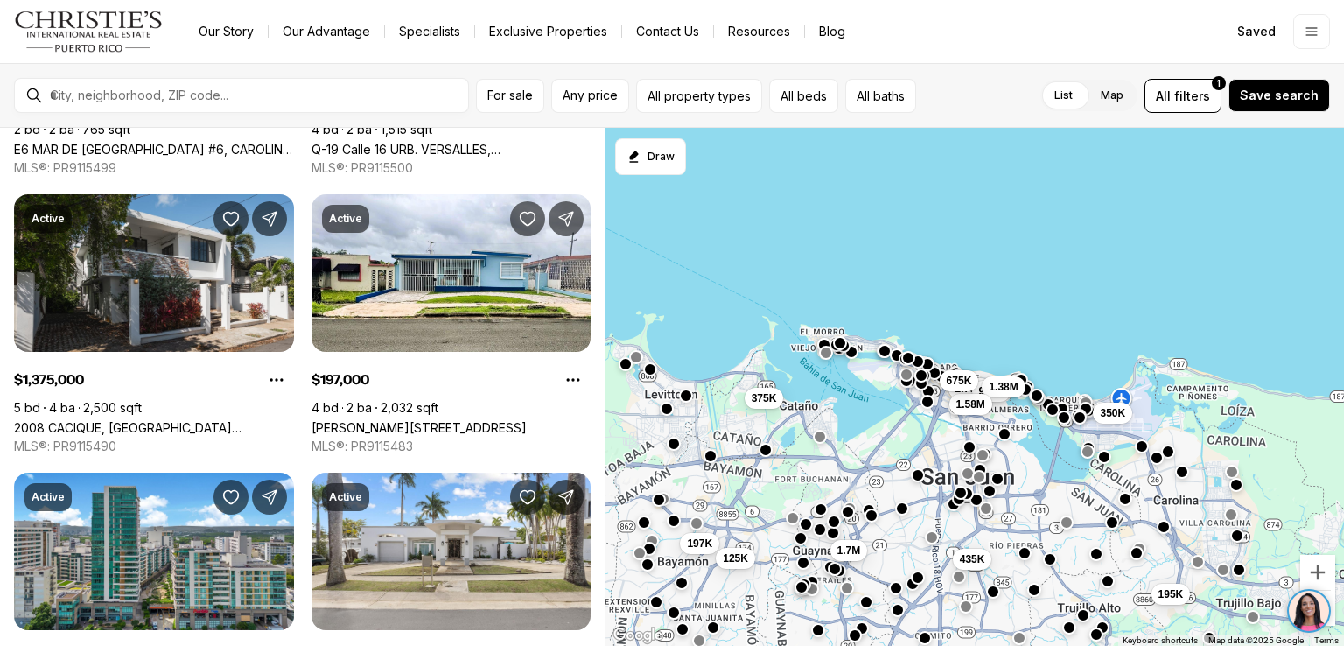
drag, startPoint x: 615, startPoint y: 419, endPoint x: 616, endPoint y: 407, distance: 12.3
click at [616, 407] on div "195K 435K 2.75M 965K 1.38M 1.58M 350K 197K 125K 1.7M 675K 375K" at bounding box center [974, 387] width 739 height 519
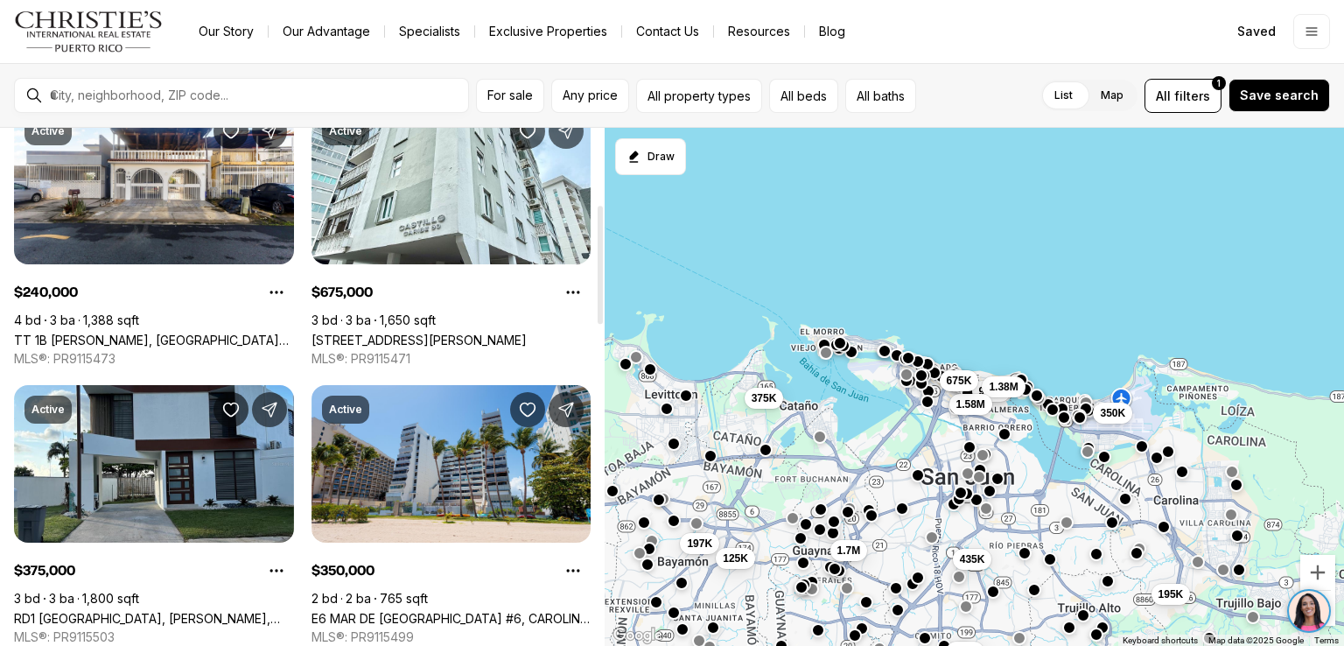
scroll to position [386, 0]
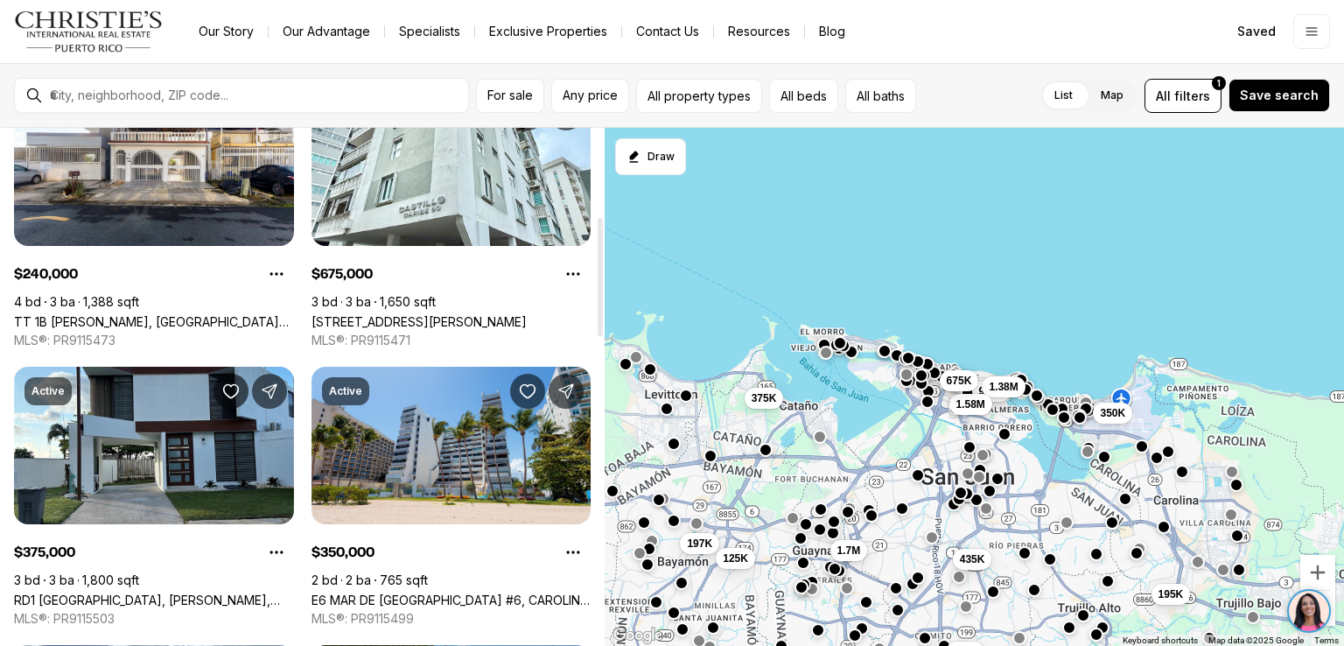
drag, startPoint x: 599, startPoint y: 158, endPoint x: 598, endPoint y: 247, distance: 88.4
click at [598, 247] on div at bounding box center [600, 277] width 5 height 118
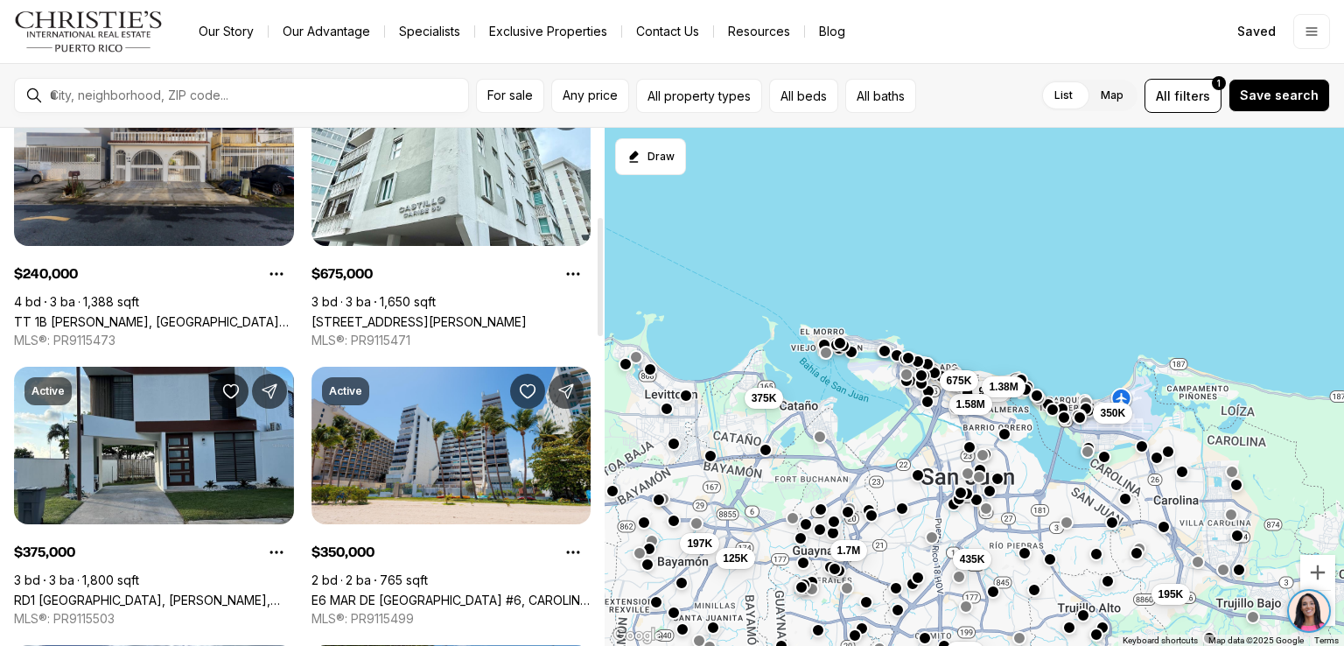
click at [168, 314] on link "TT 1B VIOLETA, SAN JUAN PR, 00926" at bounding box center [154, 321] width 280 height 15
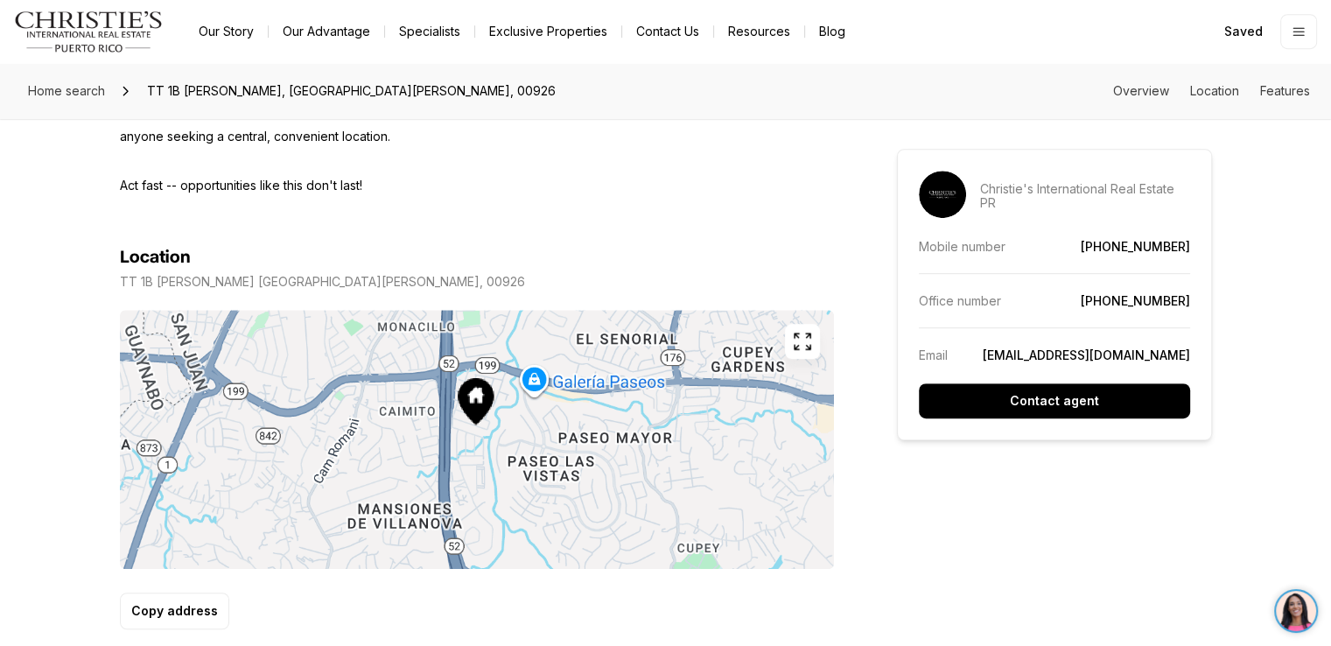
scroll to position [949, 0]
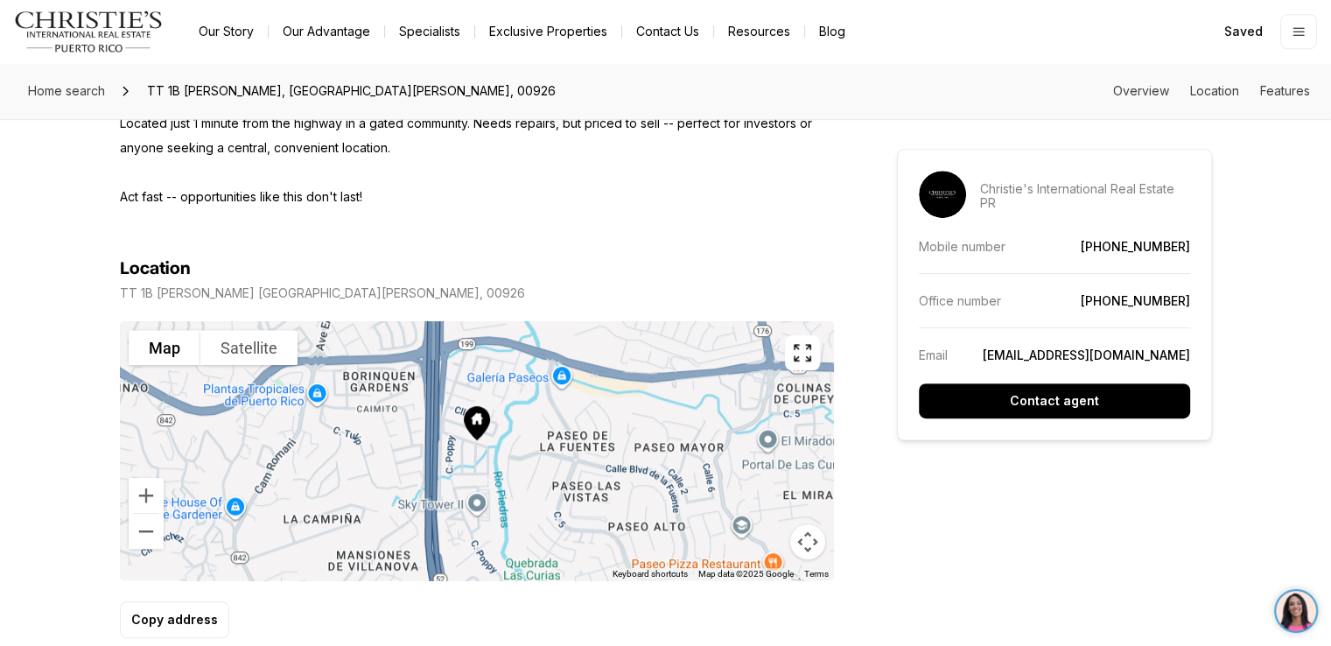
click at [520, 447] on div at bounding box center [477, 450] width 714 height 259
click at [264, 353] on button "Satellite" at bounding box center [248, 347] width 97 height 35
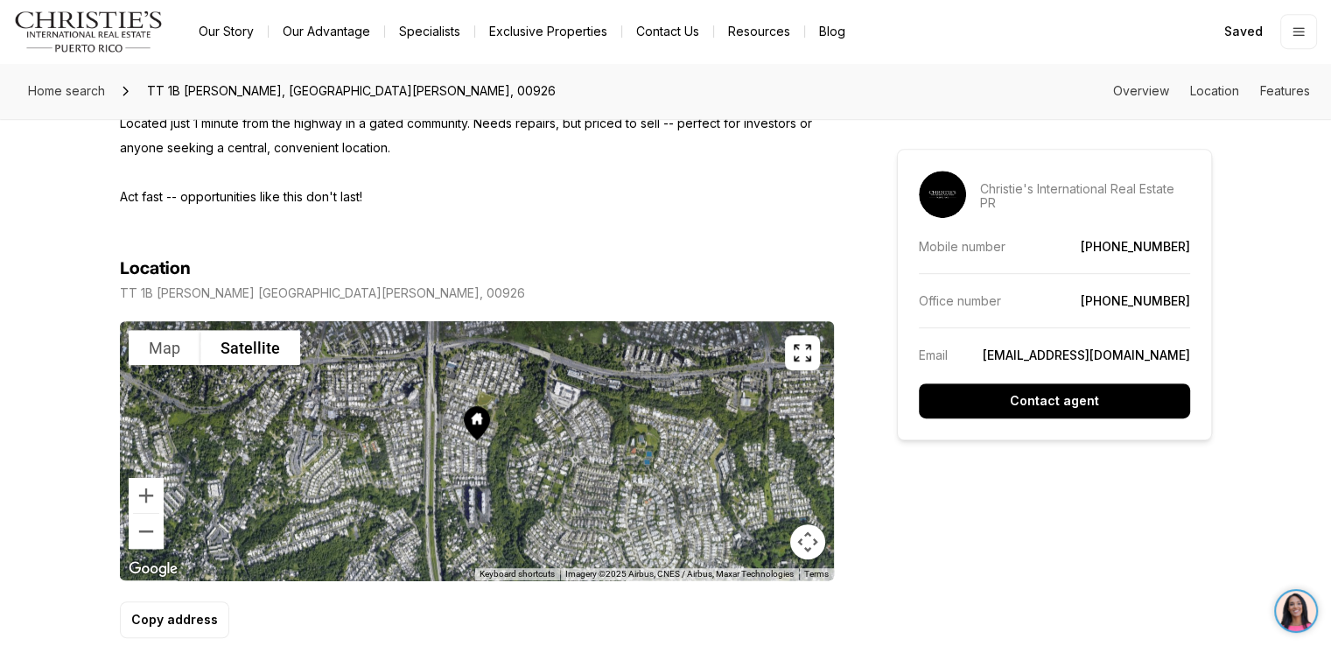
click at [813, 369] on div at bounding box center [477, 450] width 714 height 259
click at [802, 347] on icon "button" at bounding box center [802, 352] width 21 height 21
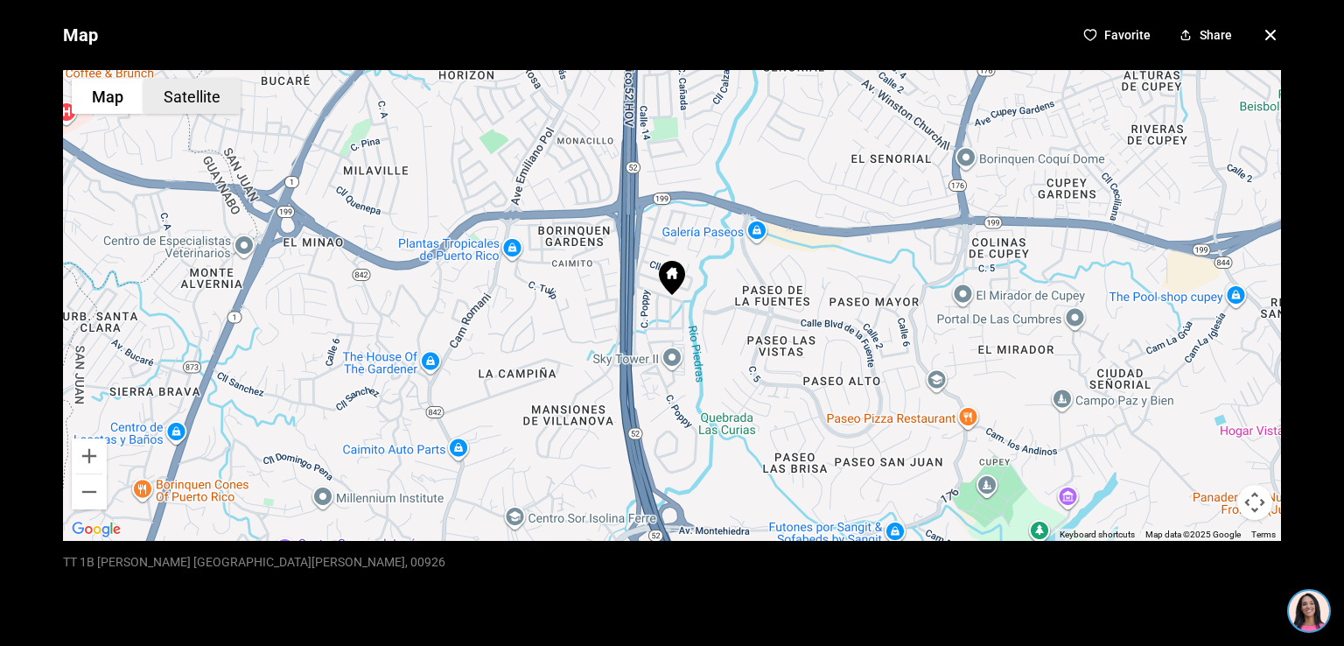
click at [179, 106] on button "Satellite" at bounding box center [192, 96] width 97 height 35
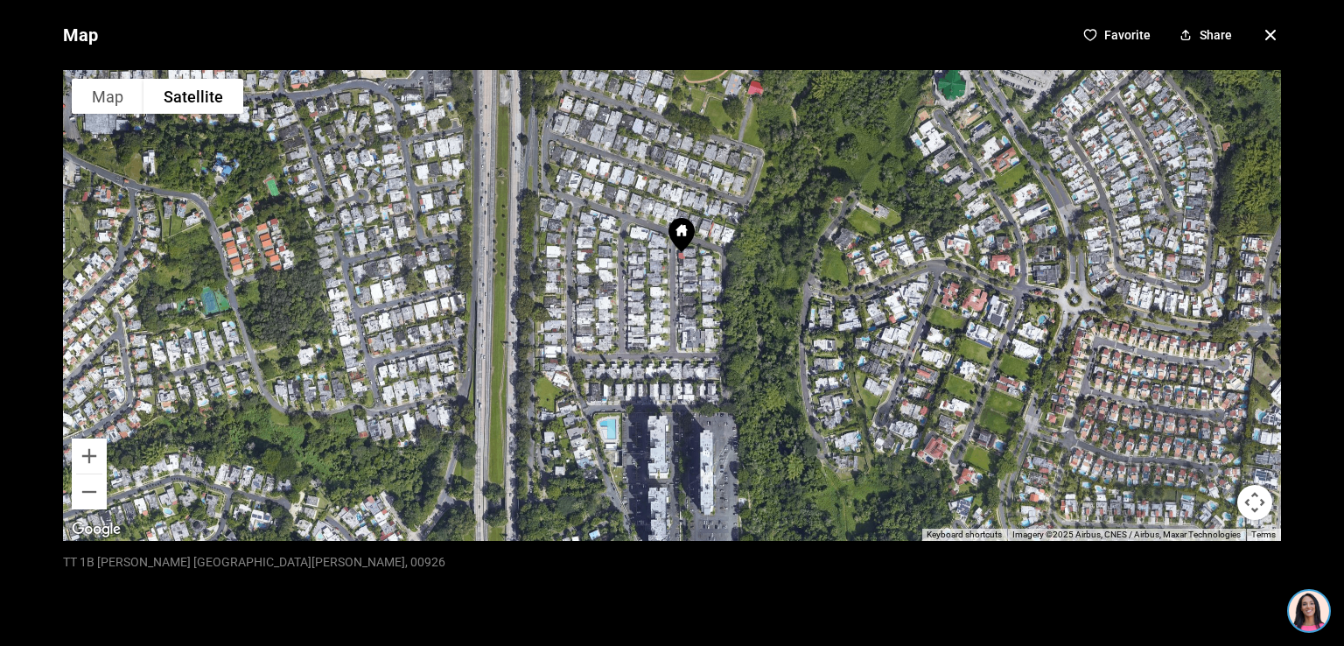
drag, startPoint x: 583, startPoint y: 361, endPoint x: 614, endPoint y: 173, distance: 190.7
click at [614, 173] on div at bounding box center [672, 305] width 1218 height 471
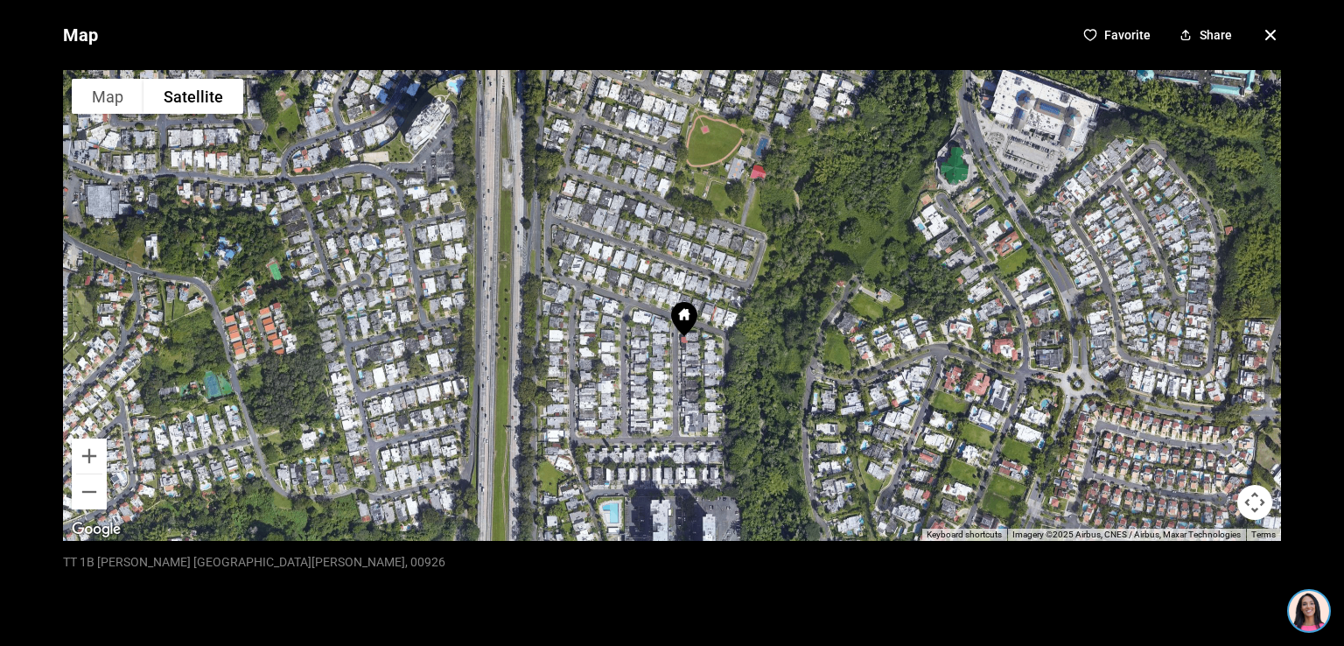
drag, startPoint x: 608, startPoint y: 300, endPoint x: 612, endPoint y: 382, distance: 82.3
click at [612, 382] on div at bounding box center [672, 305] width 1218 height 471
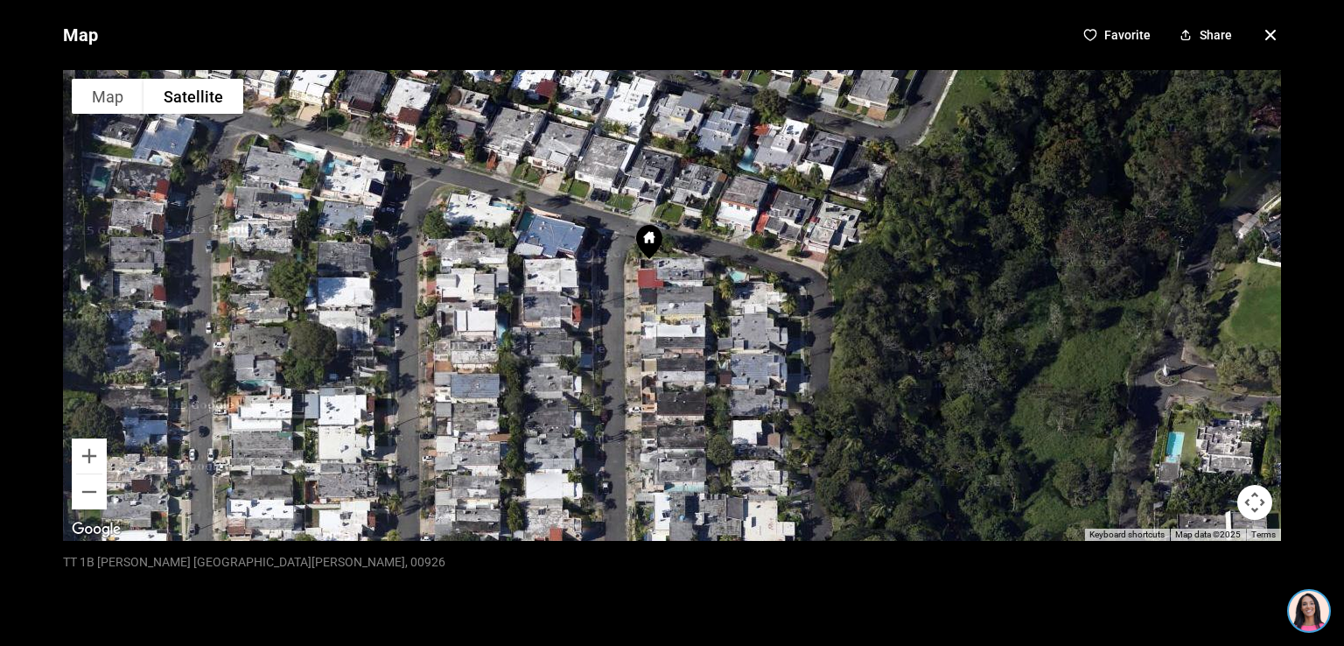
click at [1266, 32] on icon "button" at bounding box center [1270, 35] width 9 height 9
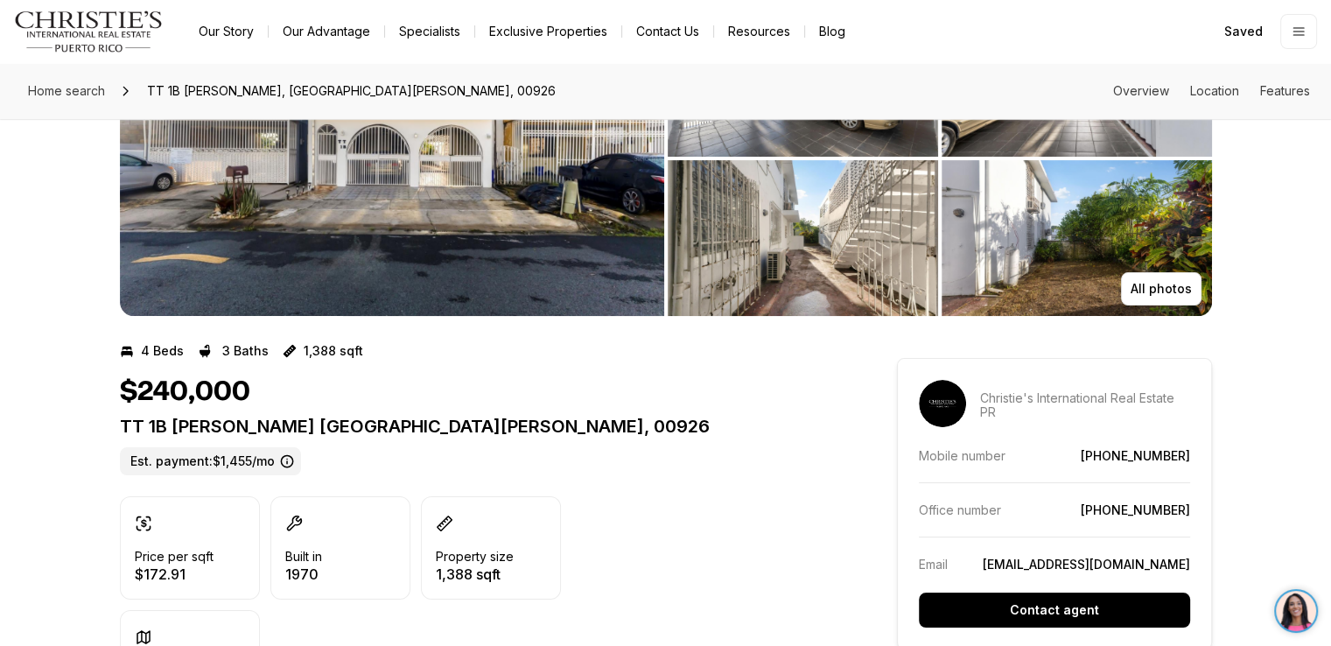
scroll to position [140, 0]
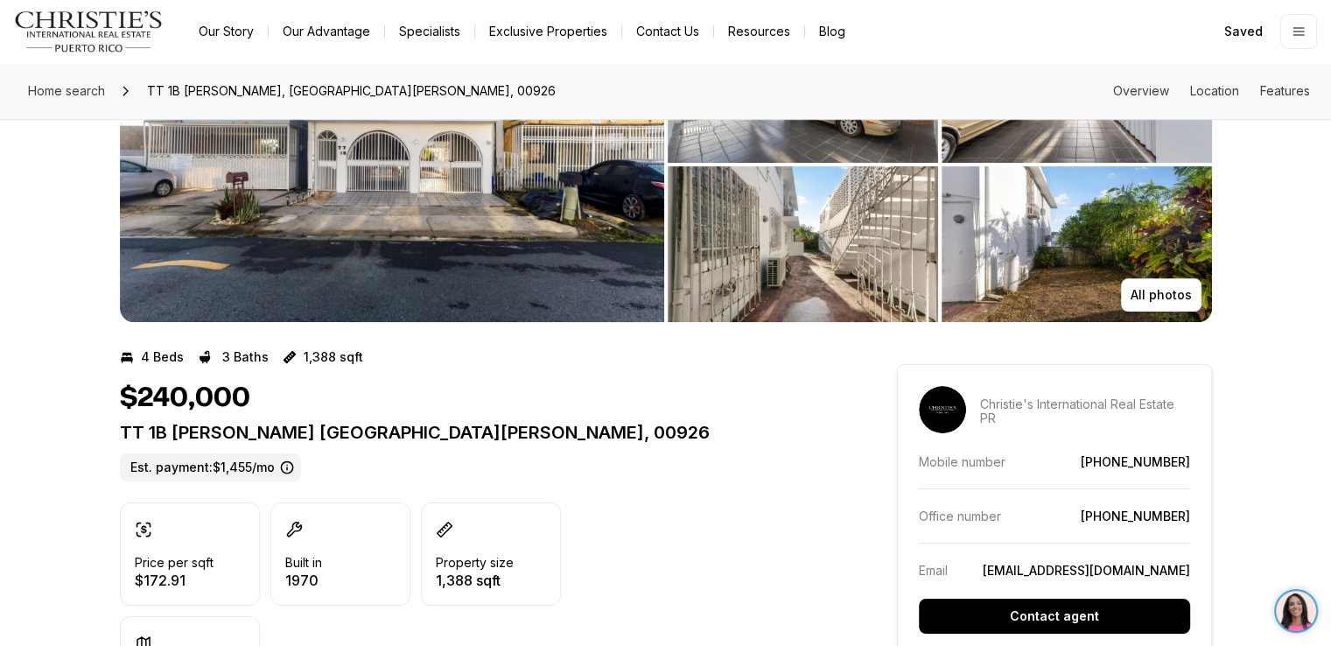
click at [1053, 241] on img "View image gallery" at bounding box center [1077, 244] width 270 height 156
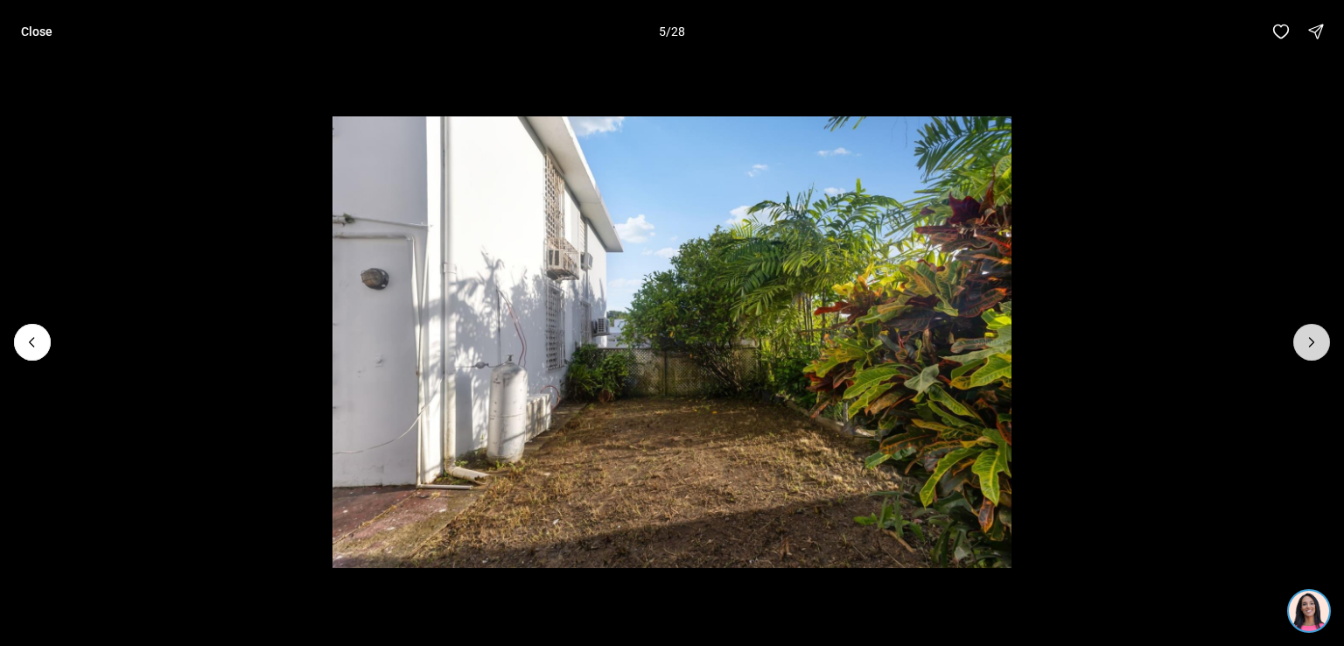
click at [1311, 341] on icon "Next slide" at bounding box center [1312, 342] width 18 height 18
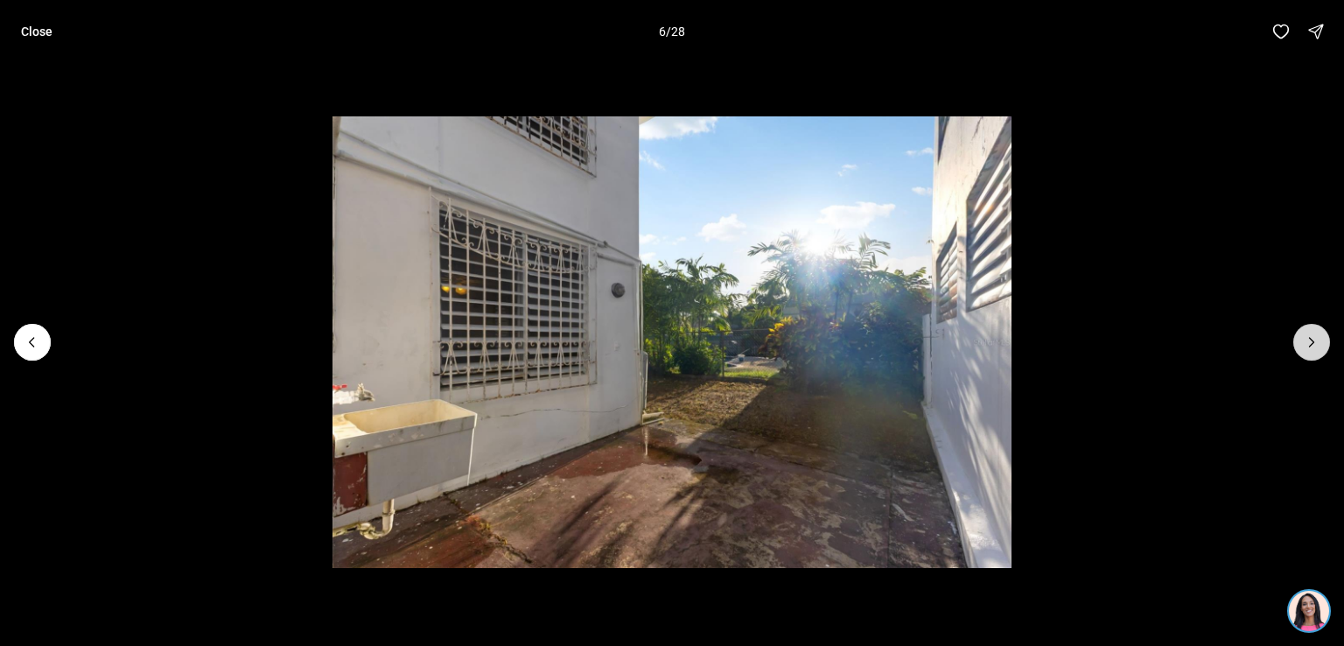
click at [1311, 341] on icon "Next slide" at bounding box center [1312, 342] width 18 height 18
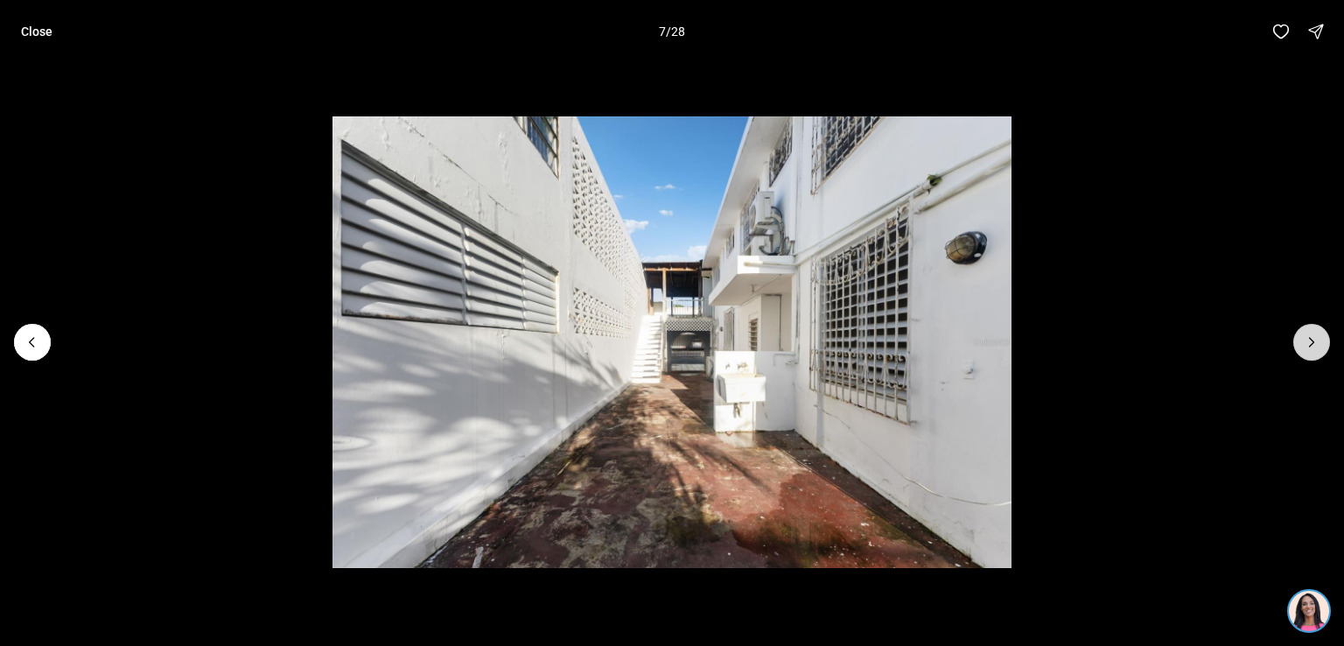
click at [1311, 341] on icon "Next slide" at bounding box center [1312, 342] width 18 height 18
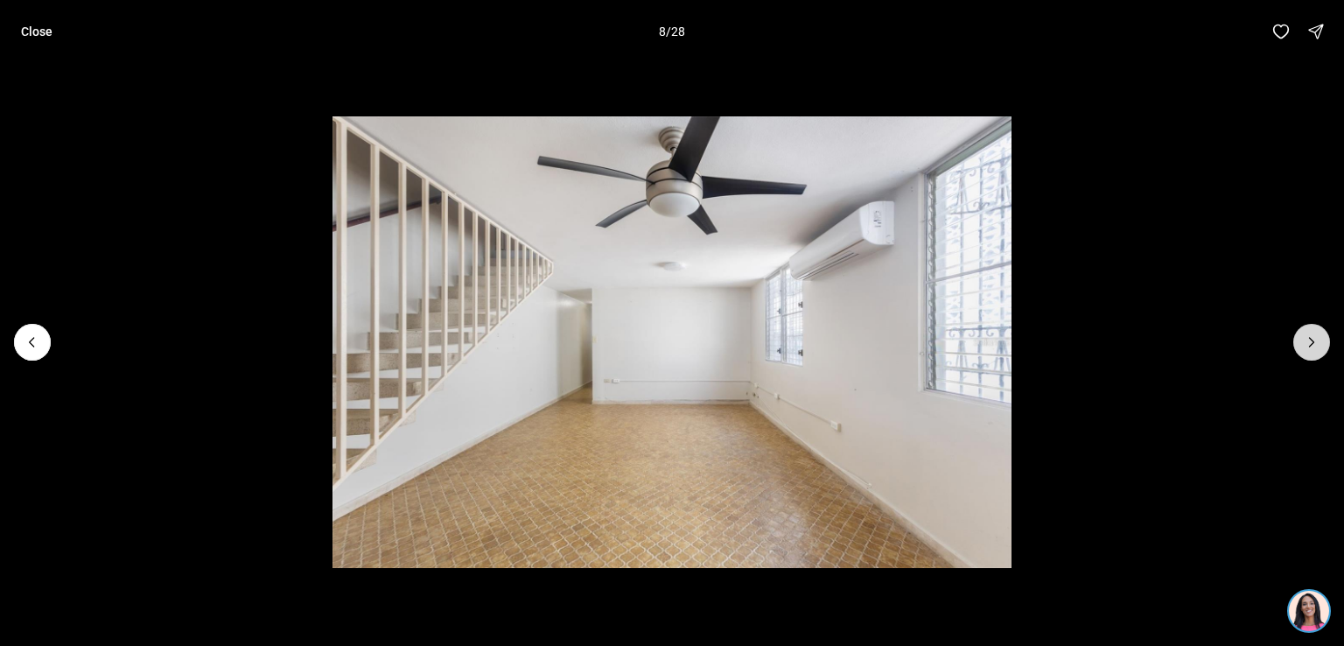
click at [1311, 341] on icon "Next slide" at bounding box center [1312, 342] width 18 height 18
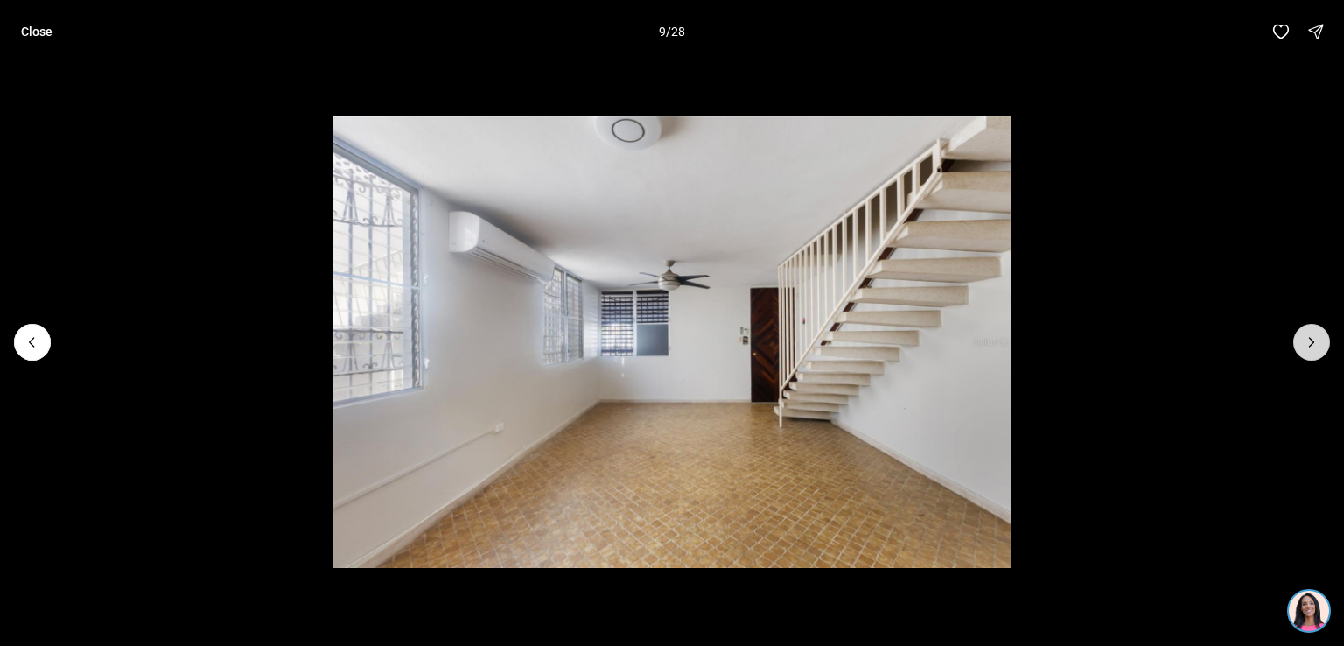
click at [1311, 341] on icon "Next slide" at bounding box center [1312, 342] width 18 height 18
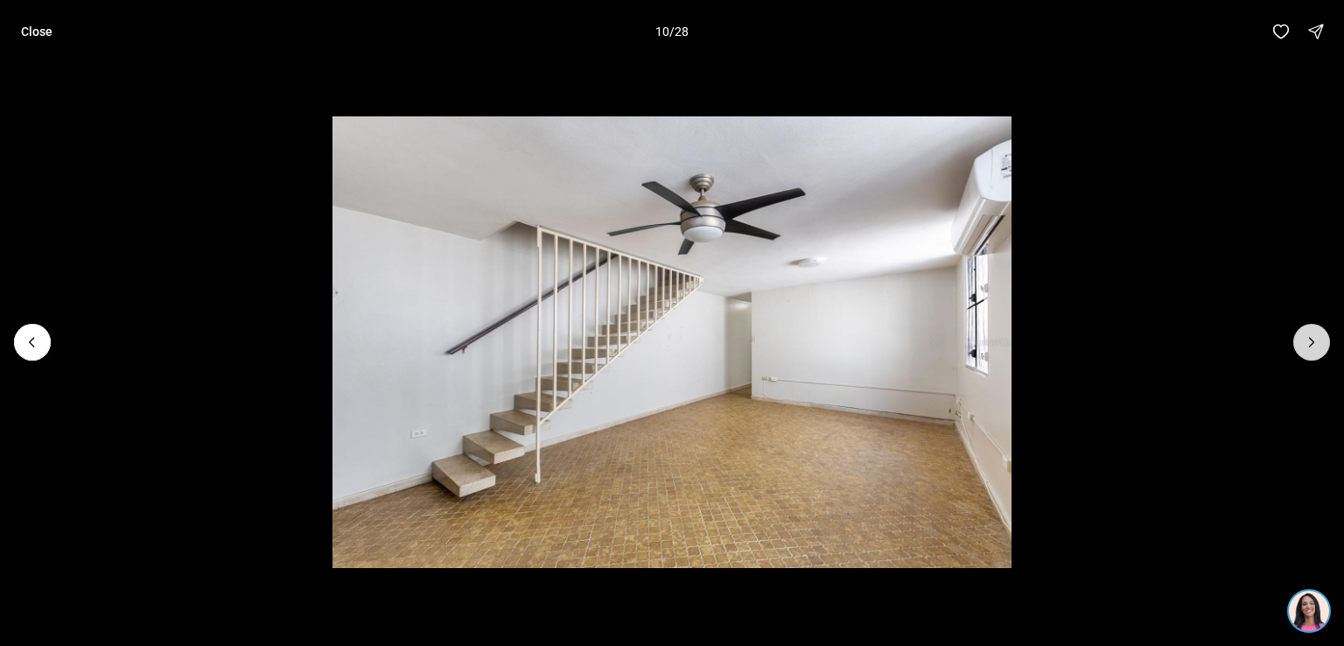
click at [1311, 341] on icon "Next slide" at bounding box center [1312, 342] width 18 height 18
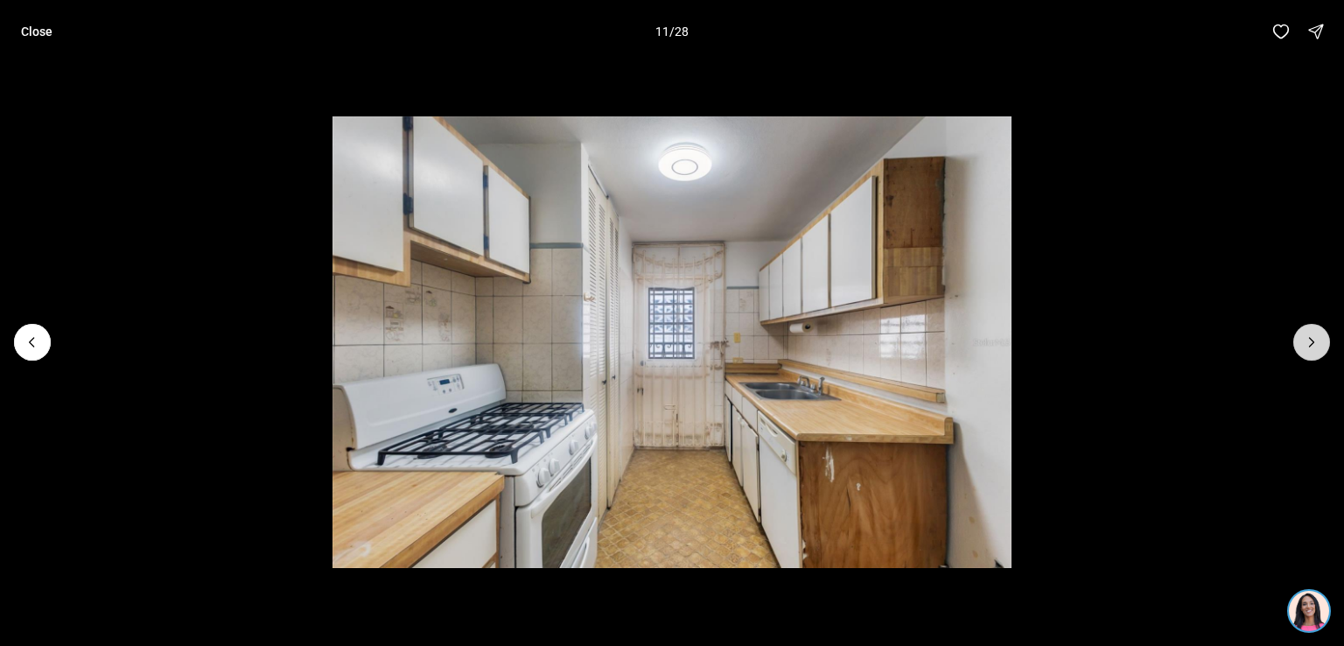
click at [1311, 341] on icon "Next slide" at bounding box center [1312, 342] width 18 height 18
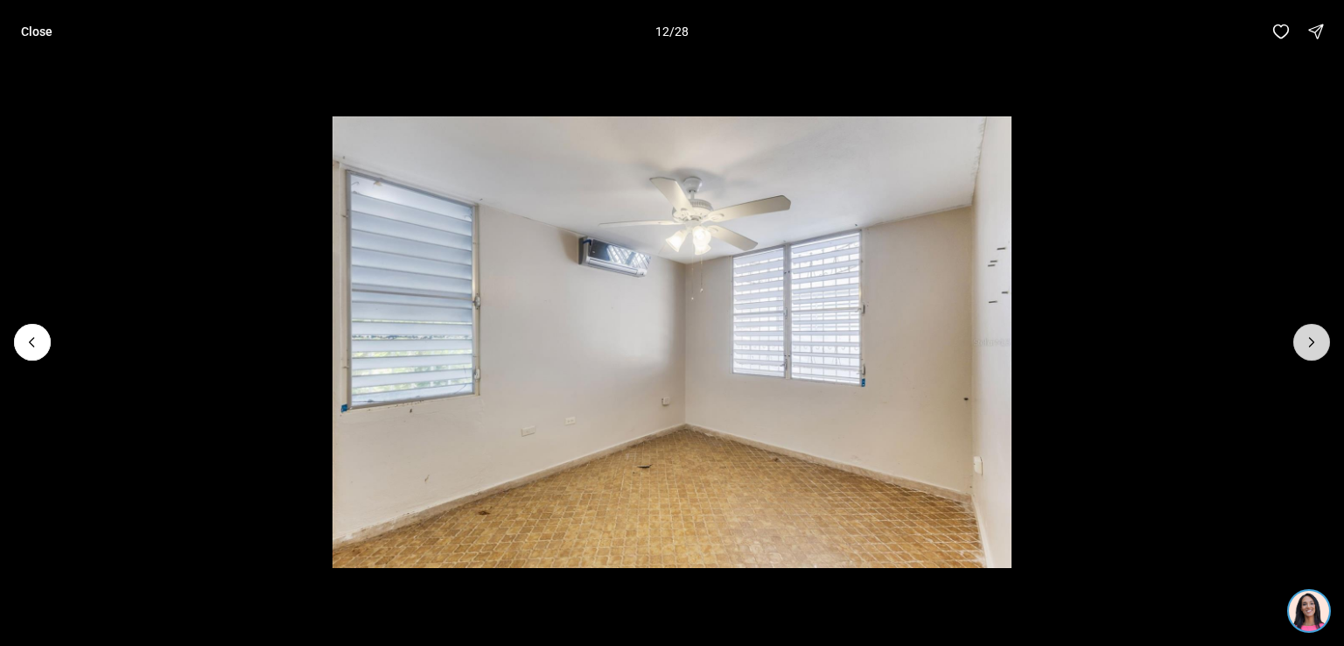
click at [1311, 341] on icon "Next slide" at bounding box center [1312, 342] width 18 height 18
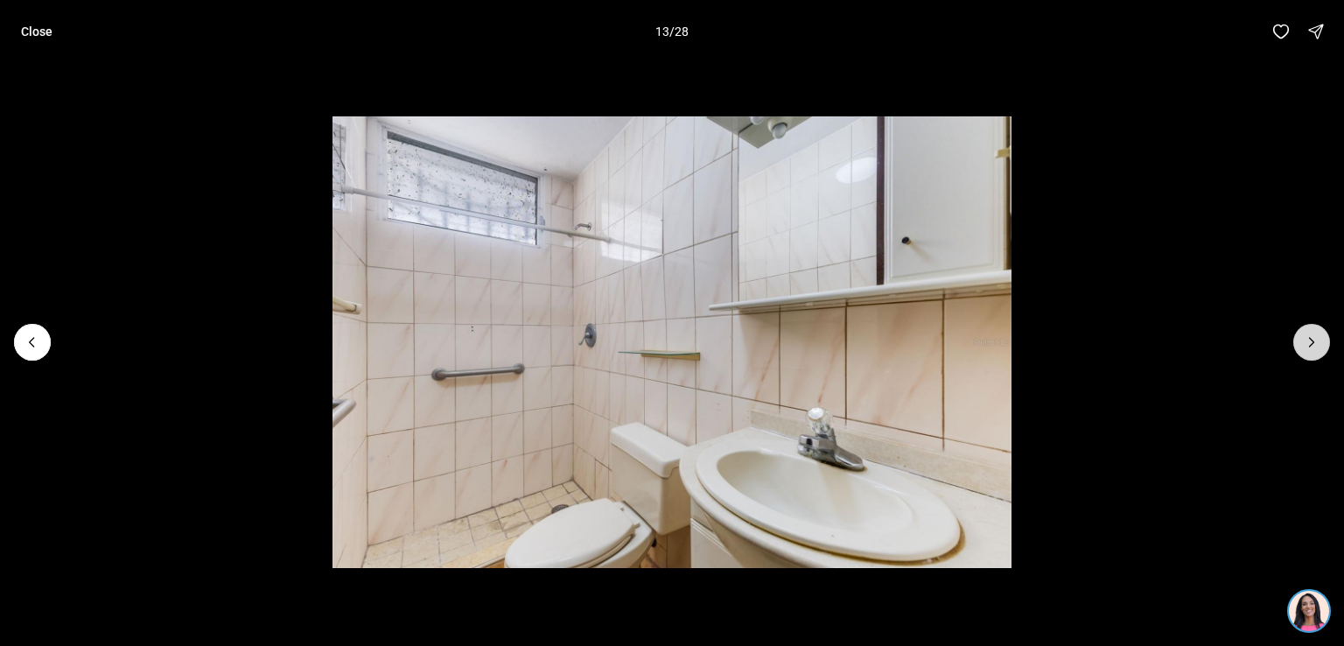
click at [1311, 341] on icon "Next slide" at bounding box center [1312, 342] width 18 height 18
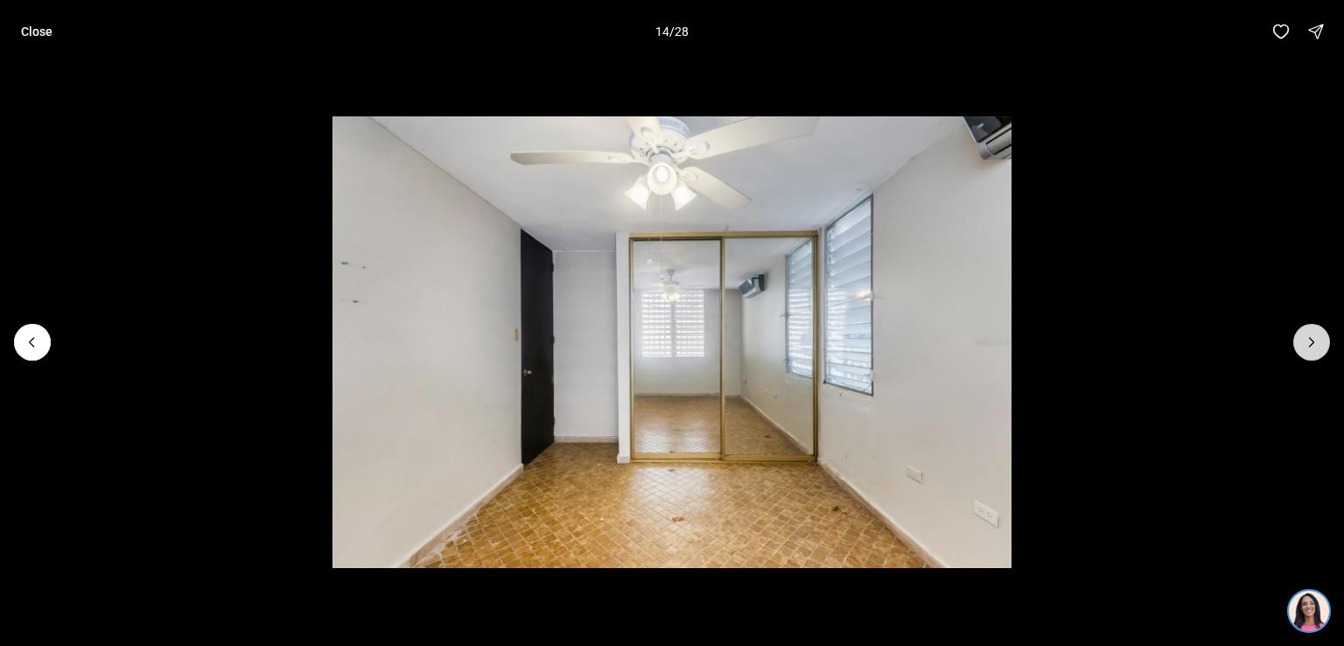
click at [1311, 341] on icon "Next slide" at bounding box center [1312, 342] width 18 height 18
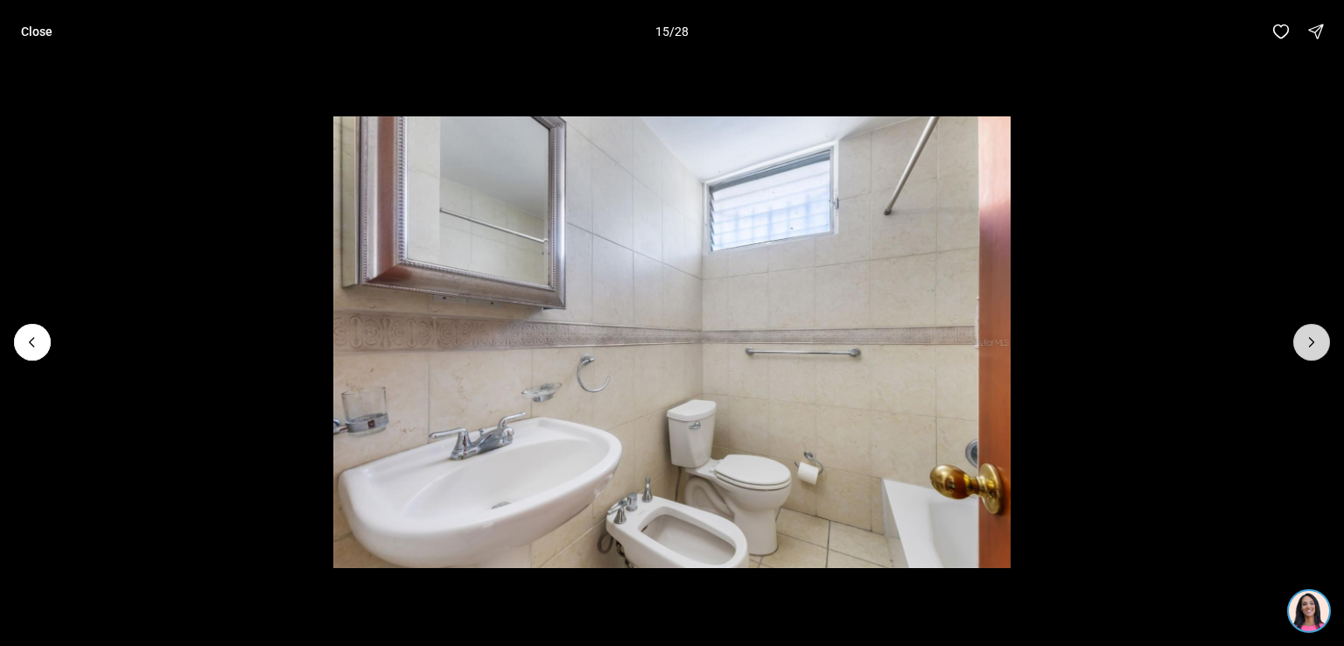
click at [1311, 342] on icon "Next slide" at bounding box center [1312, 342] width 18 height 18
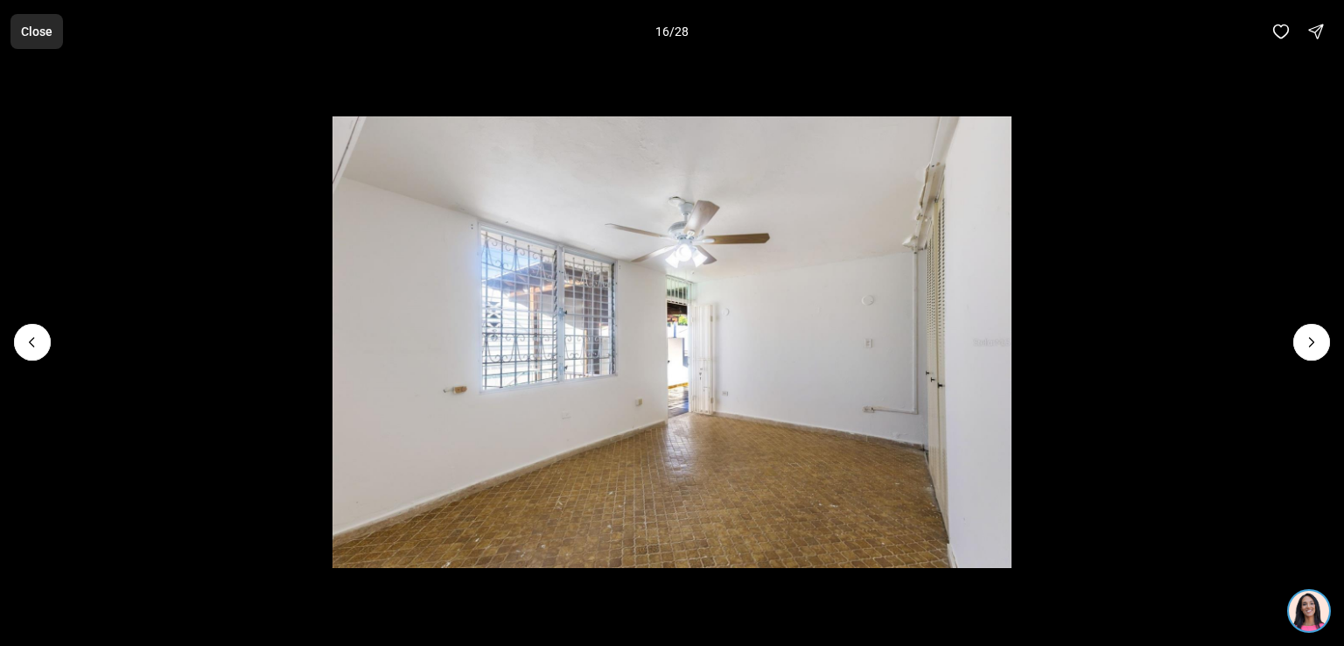
click at [31, 25] on p "Close" at bounding box center [37, 32] width 32 height 14
